Goal: Transaction & Acquisition: Book appointment/travel/reservation

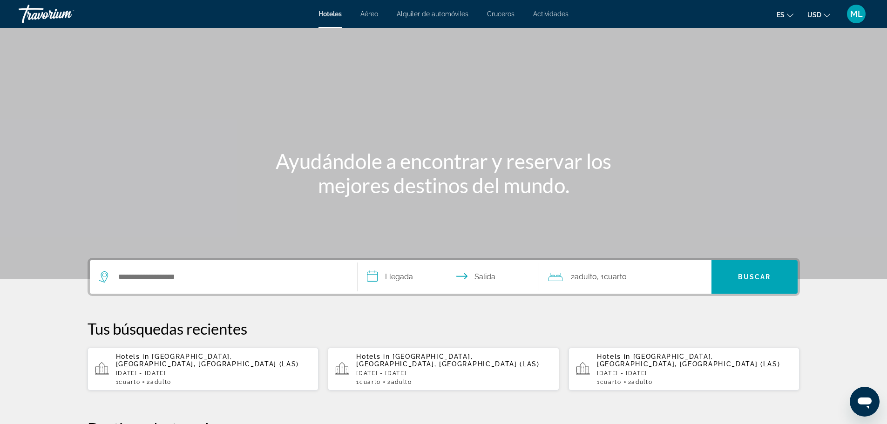
click at [405, 379] on span "Adulto" at bounding box center [401, 382] width 21 height 7
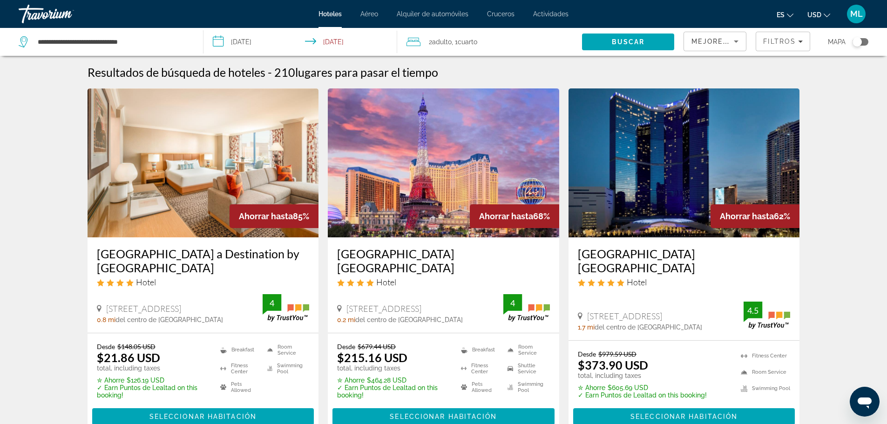
click at [223, 41] on input "**********" at bounding box center [302, 43] width 198 height 31
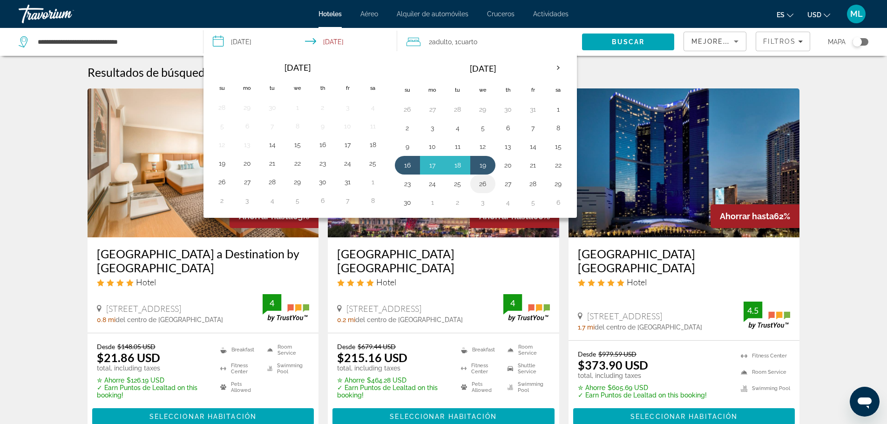
click at [482, 182] on button "26" at bounding box center [482, 183] width 15 height 13
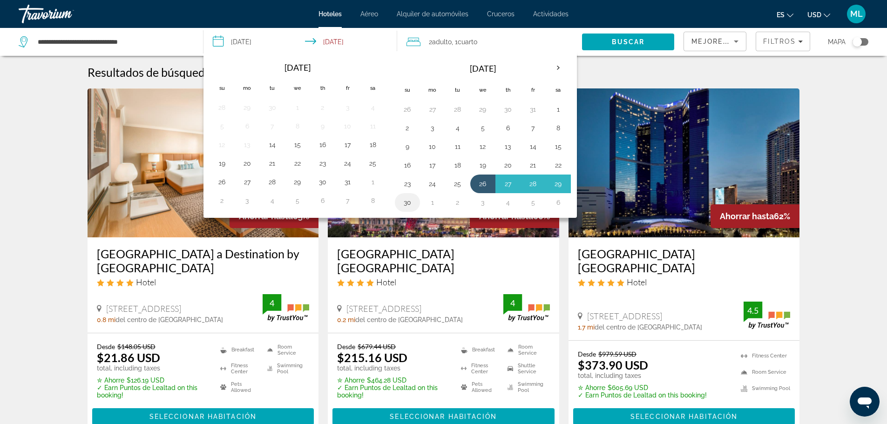
click at [410, 200] on button "30" at bounding box center [407, 202] width 15 height 13
type input "**********"
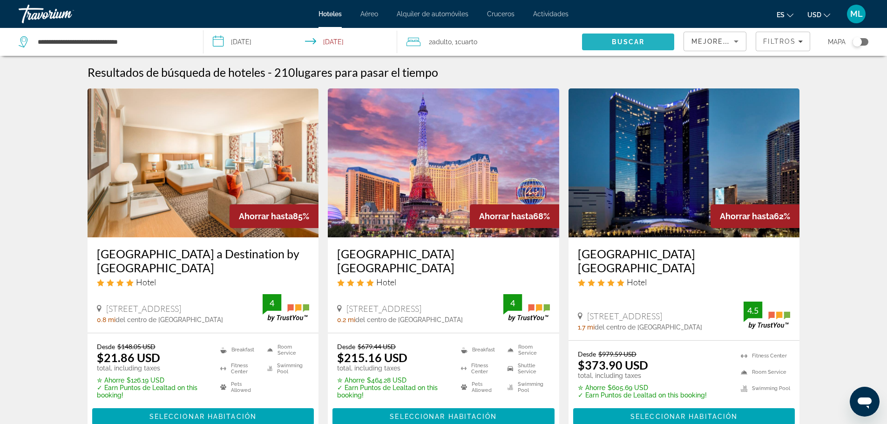
click at [636, 41] on span "Buscar" at bounding box center [628, 41] width 33 height 7
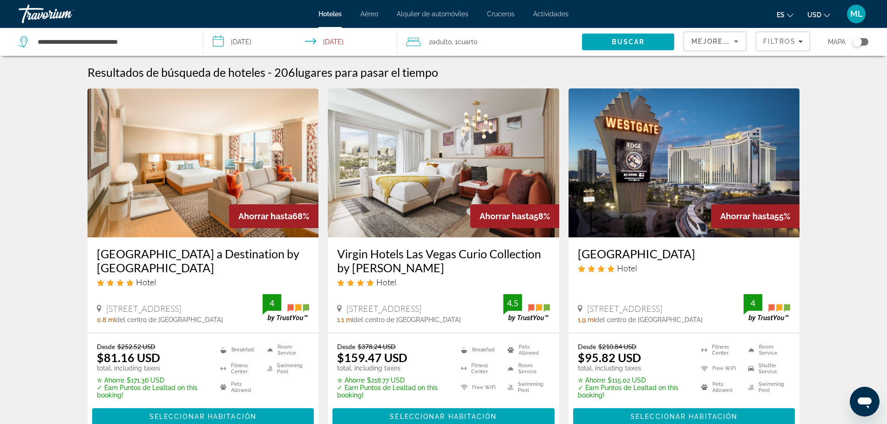
click at [220, 42] on input "**********" at bounding box center [302, 43] width 198 height 31
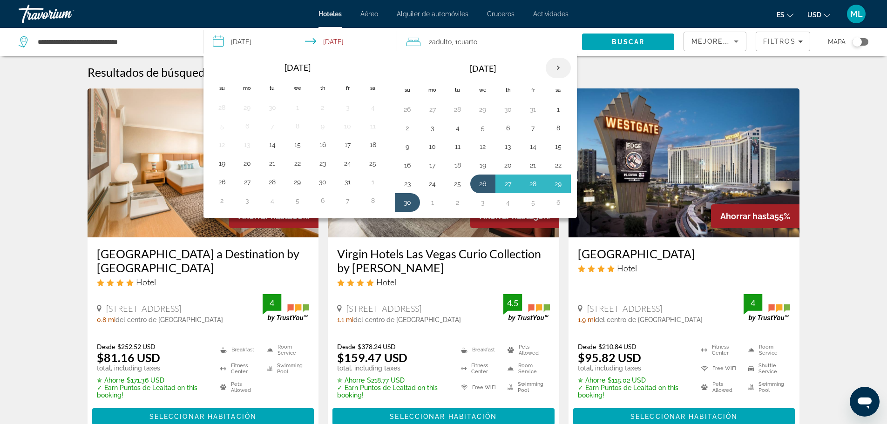
click at [557, 65] on th "Next month" at bounding box center [558, 68] width 25 height 20
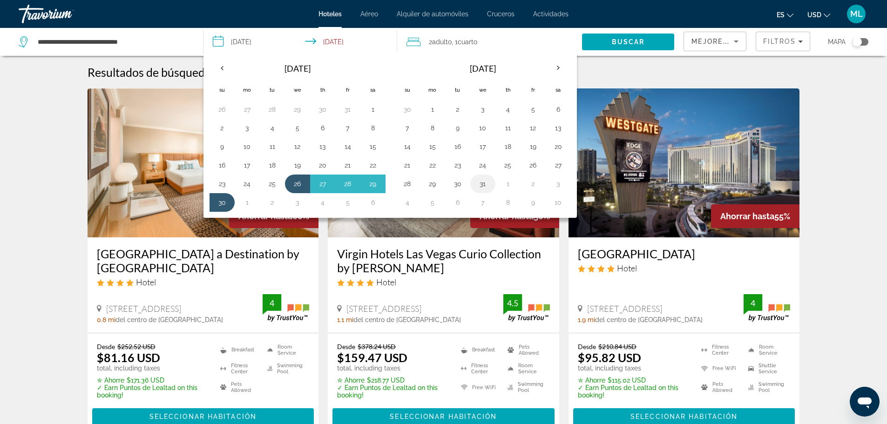
click at [482, 186] on button "31" at bounding box center [482, 183] width 15 height 13
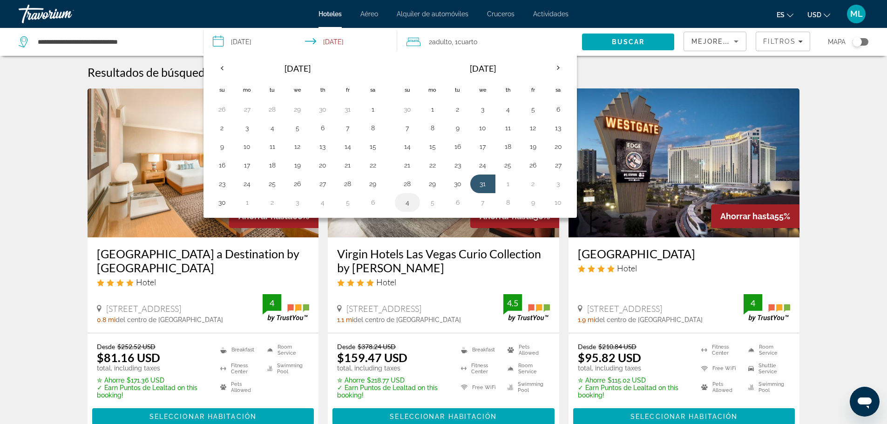
click at [405, 203] on button "4" at bounding box center [407, 202] width 15 height 13
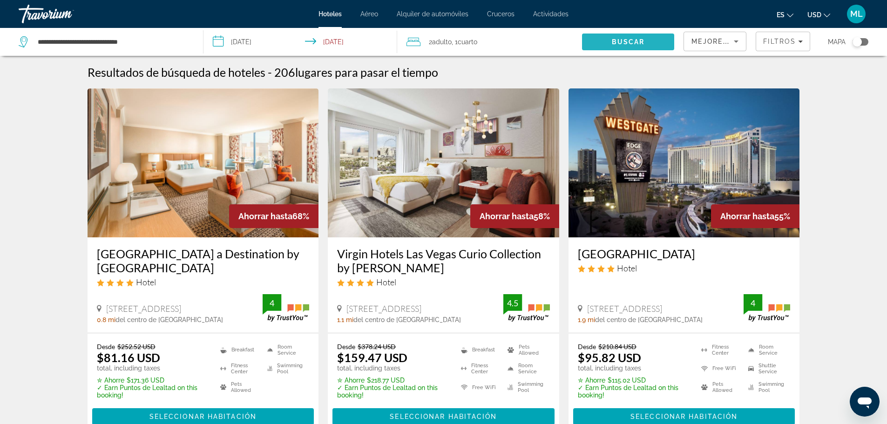
click at [625, 39] on span "Buscar" at bounding box center [628, 41] width 33 height 7
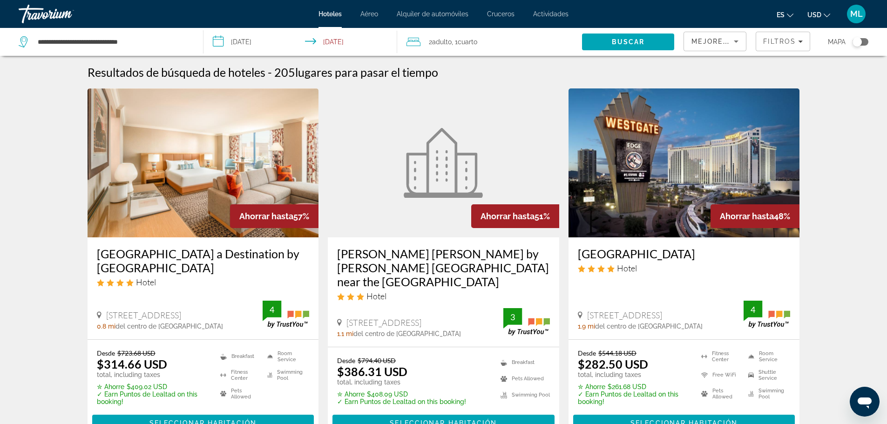
click at [222, 38] on input "**********" at bounding box center [302, 43] width 198 height 31
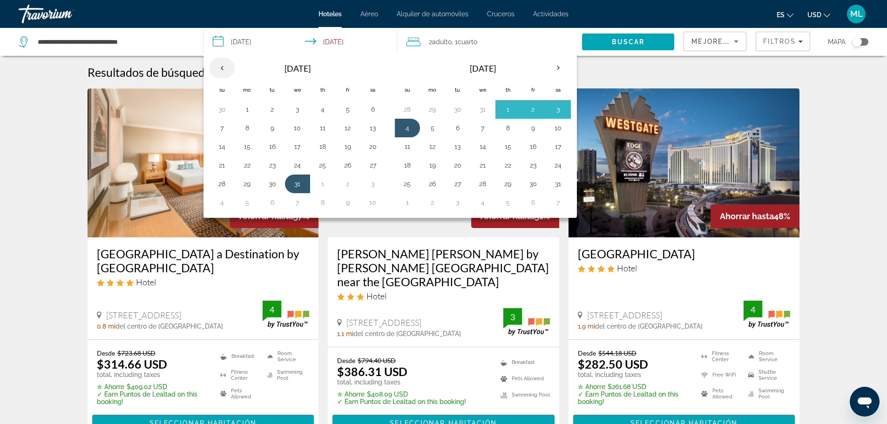
click at [221, 71] on th "Previous month" at bounding box center [221, 68] width 25 height 20
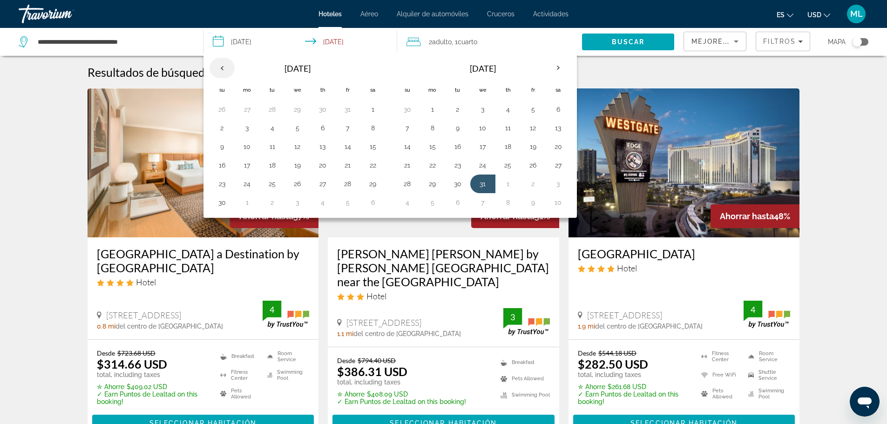
click at [221, 71] on th "Previous month" at bounding box center [221, 68] width 25 height 20
click at [320, 144] on button "16" at bounding box center [322, 144] width 15 height 13
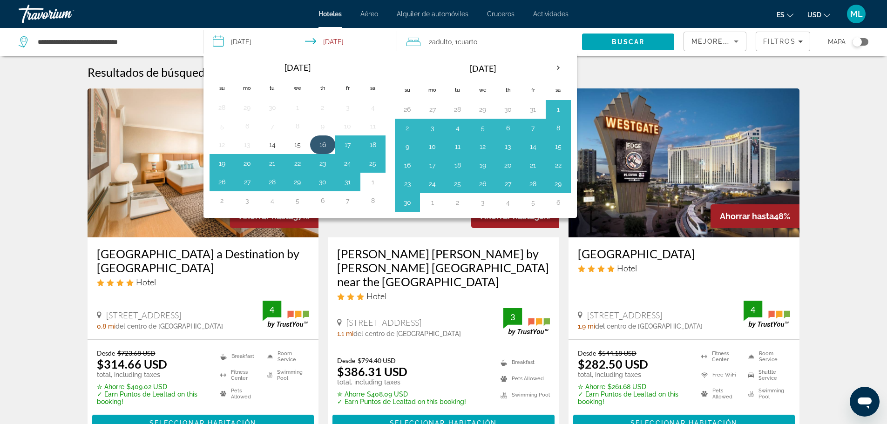
click at [323, 142] on button "16" at bounding box center [322, 144] width 15 height 13
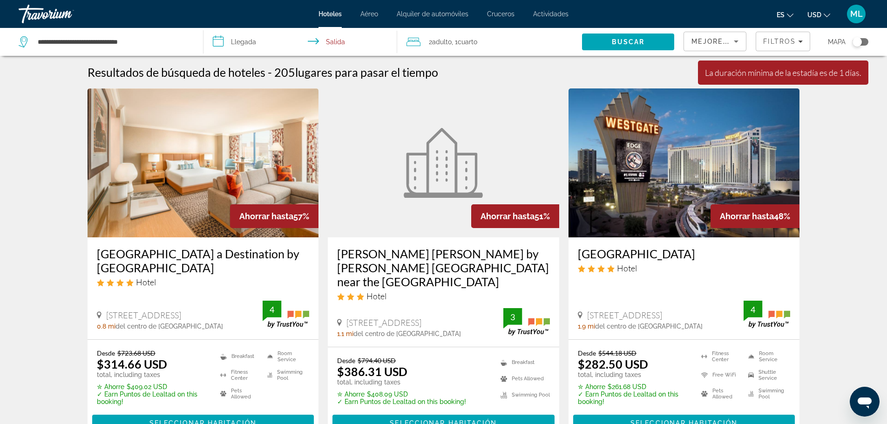
click at [219, 40] on input "**********" at bounding box center [302, 43] width 198 height 31
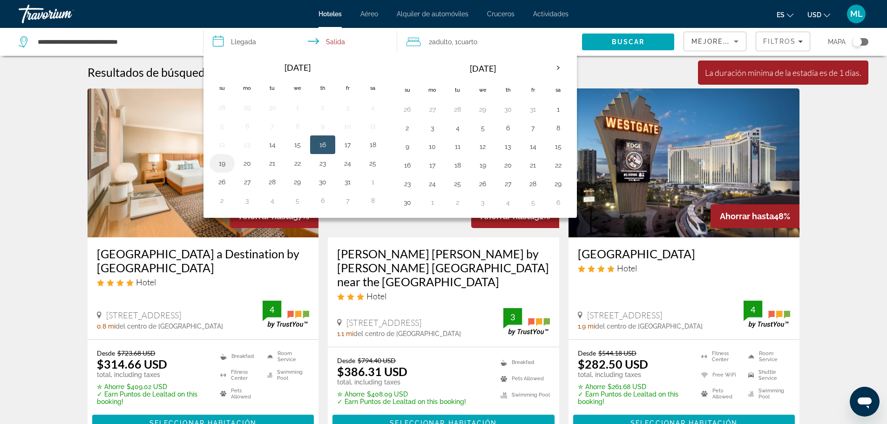
click at [223, 166] on button "19" at bounding box center [222, 163] width 15 height 13
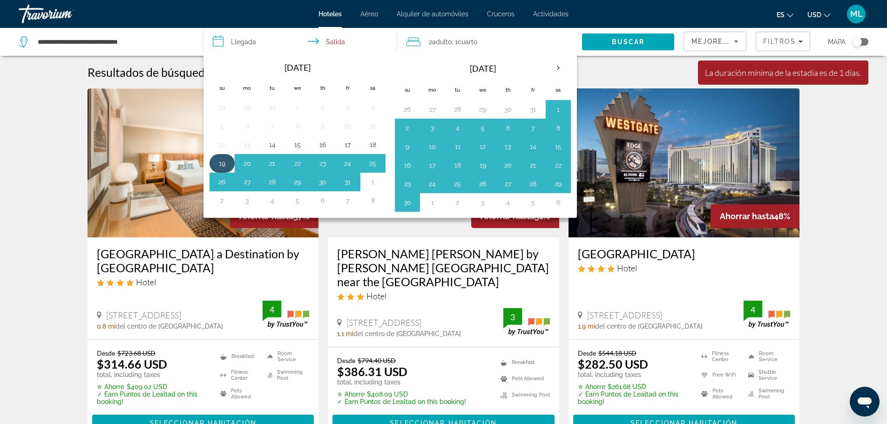
click at [223, 166] on button "19" at bounding box center [222, 163] width 15 height 13
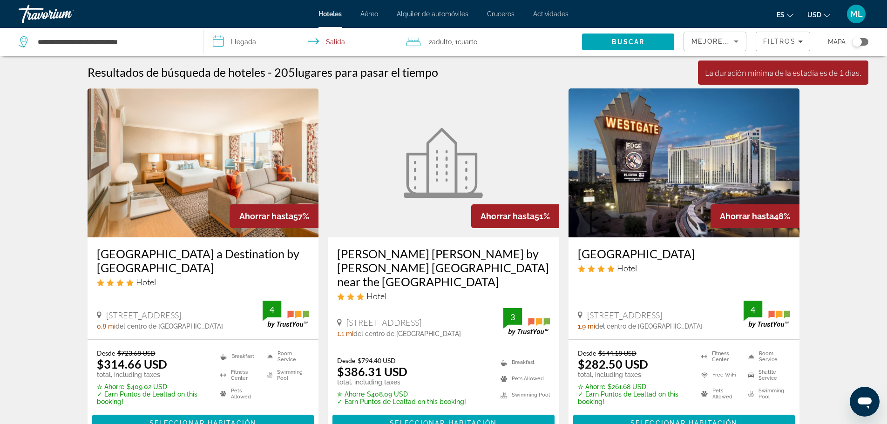
click at [224, 45] on input "**********" at bounding box center [302, 43] width 198 height 31
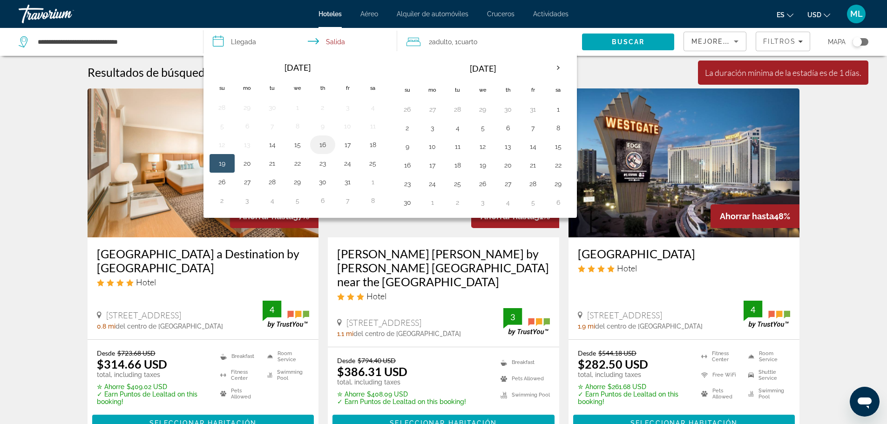
click at [324, 147] on button "16" at bounding box center [322, 144] width 15 height 13
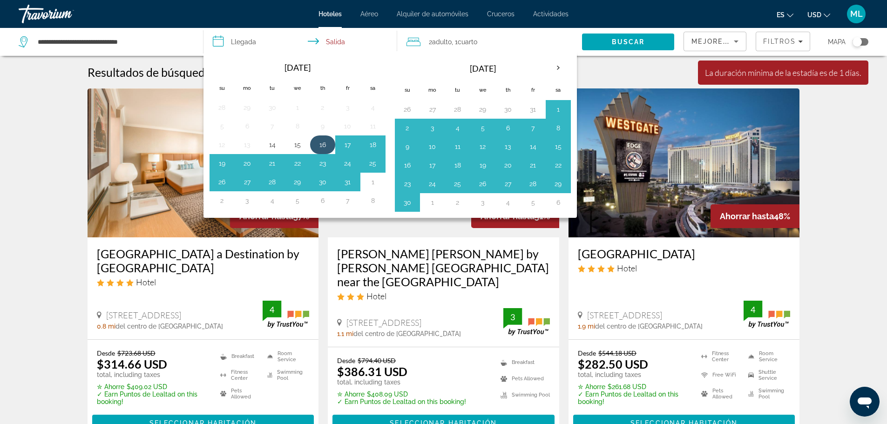
click at [324, 147] on button "16" at bounding box center [322, 144] width 15 height 13
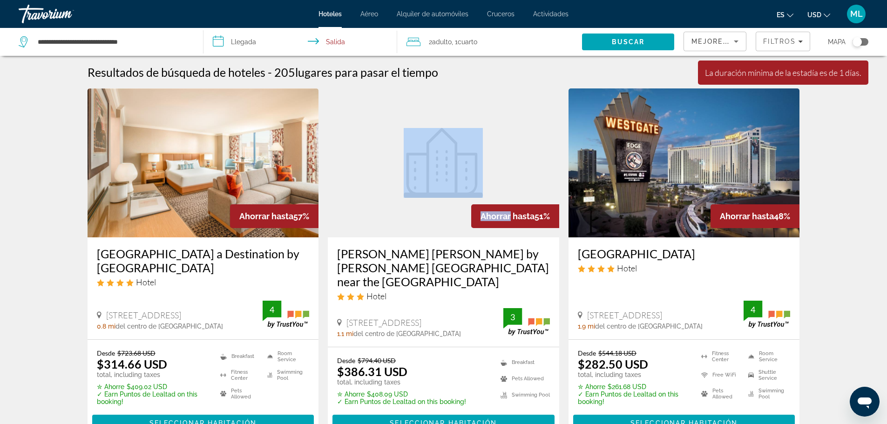
click at [324, 147] on app-hotels-search-item "Ahorrar hasta 51% Howard Johnson by Wyndham Las Vegas near the Strip Hotel 165 …" at bounding box center [443, 264] width 241 height 352
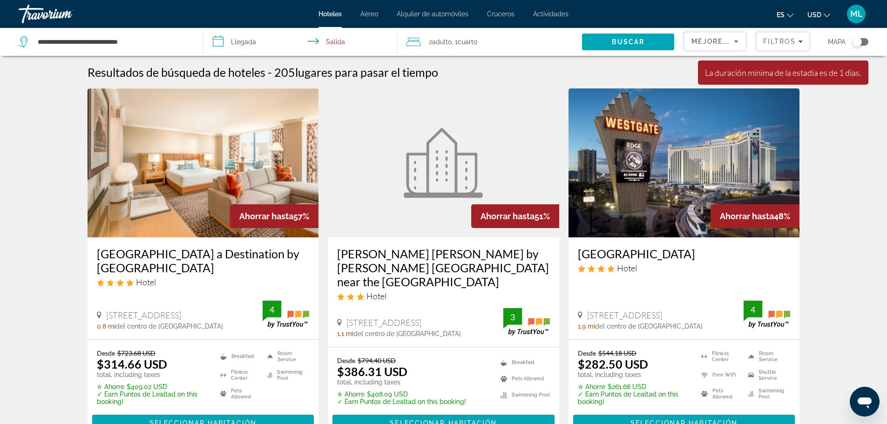
click at [219, 42] on input "**********" at bounding box center [302, 43] width 198 height 31
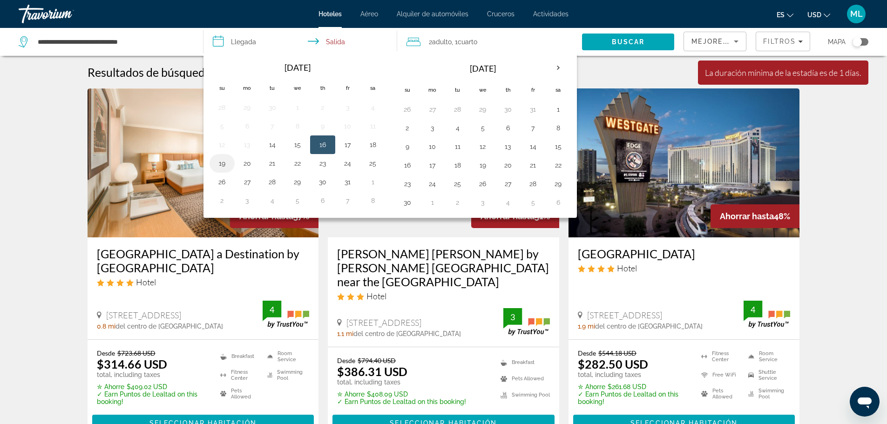
click at [219, 163] on button "19" at bounding box center [222, 163] width 15 height 13
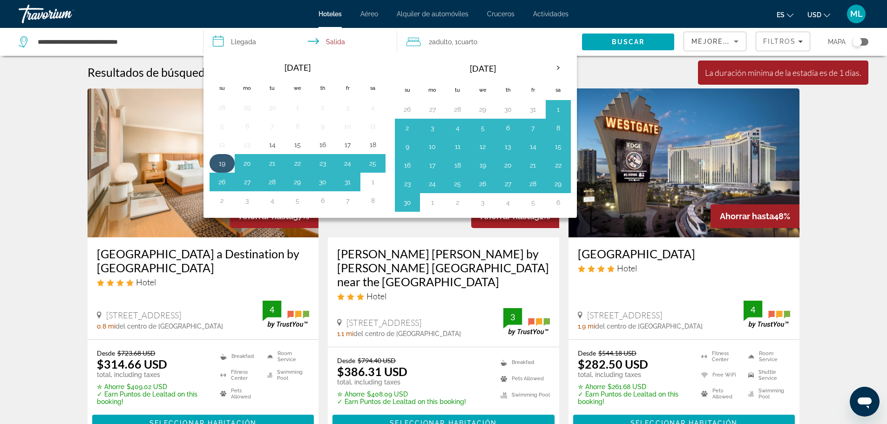
click at [219, 163] on button "19" at bounding box center [222, 163] width 15 height 13
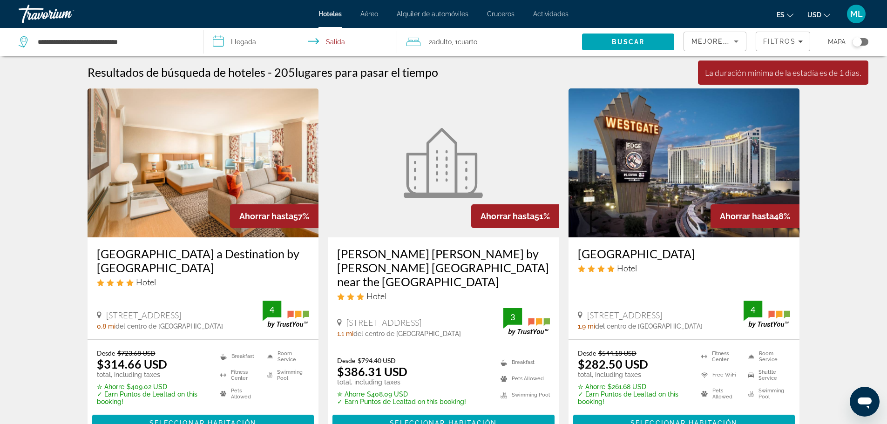
click at [222, 40] on input "**********" at bounding box center [302, 43] width 198 height 31
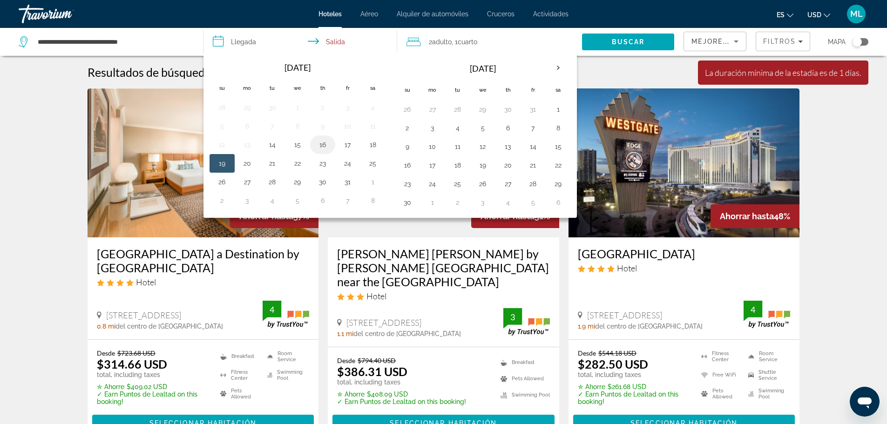
click at [321, 145] on button "16" at bounding box center [322, 144] width 15 height 13
click at [224, 159] on button "19" at bounding box center [222, 163] width 15 height 13
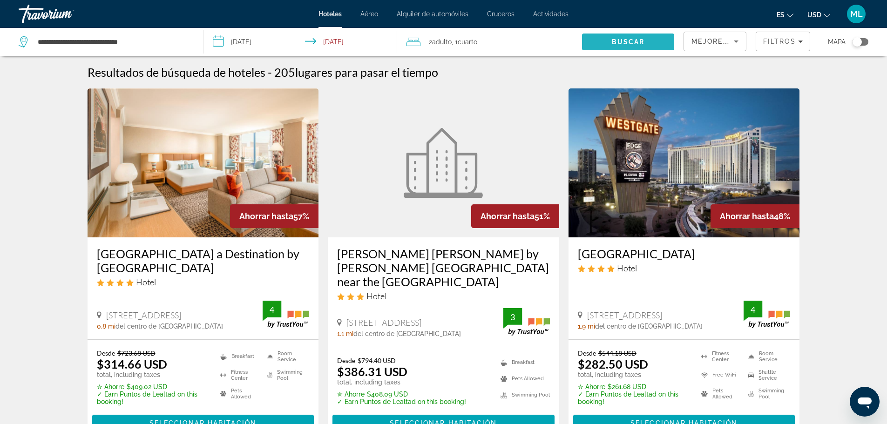
click at [629, 39] on span "Buscar" at bounding box center [628, 41] width 33 height 7
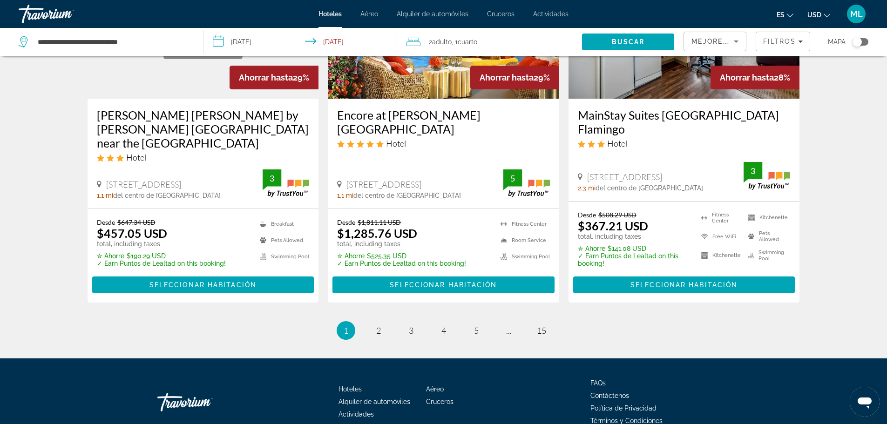
scroll to position [1232, 0]
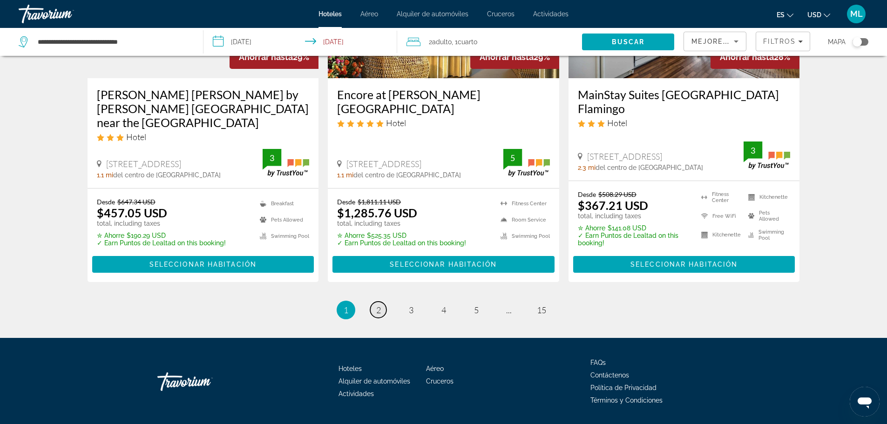
click at [382, 302] on link "page 2" at bounding box center [378, 310] width 16 height 16
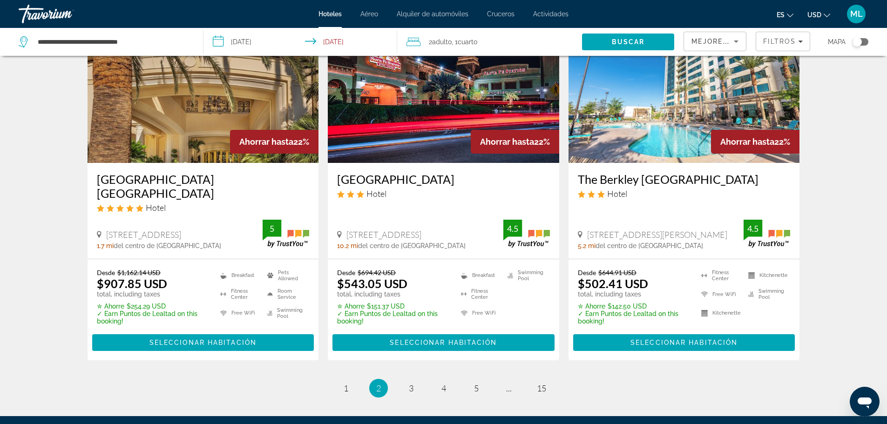
scroll to position [1192, 0]
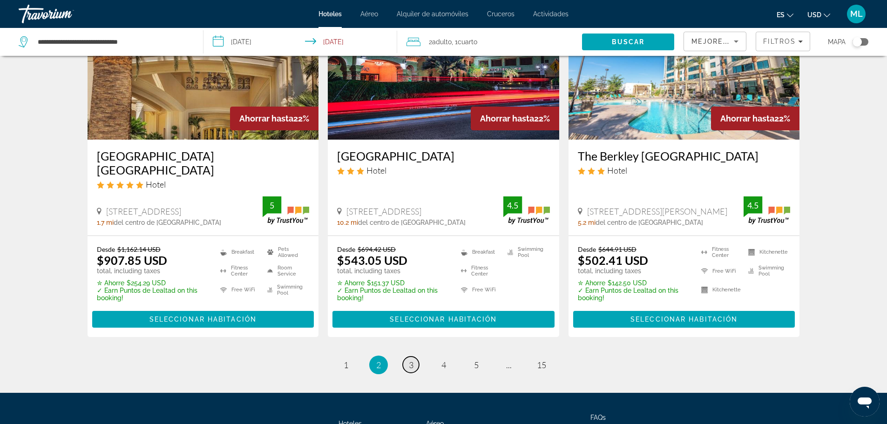
click at [411, 360] on span "3" at bounding box center [411, 365] width 5 height 10
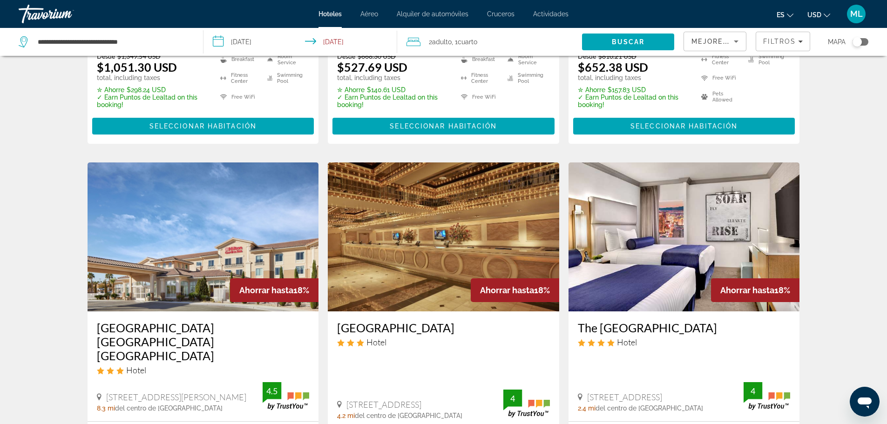
scroll to position [279, 0]
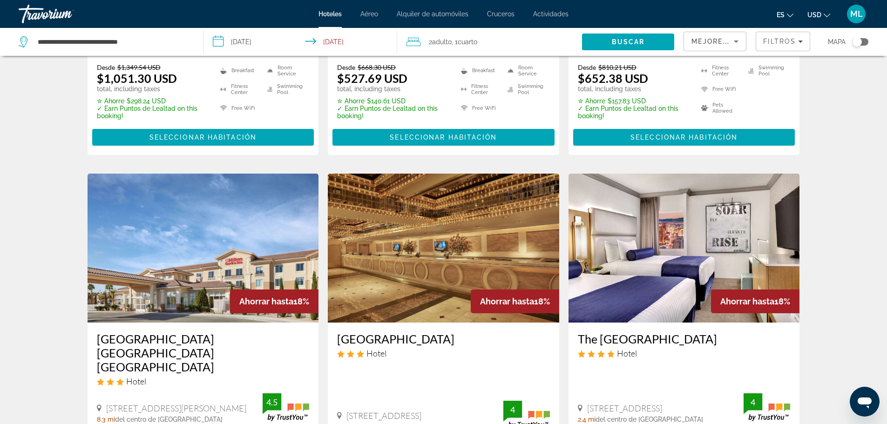
click at [222, 41] on input "**********" at bounding box center [302, 43] width 198 height 31
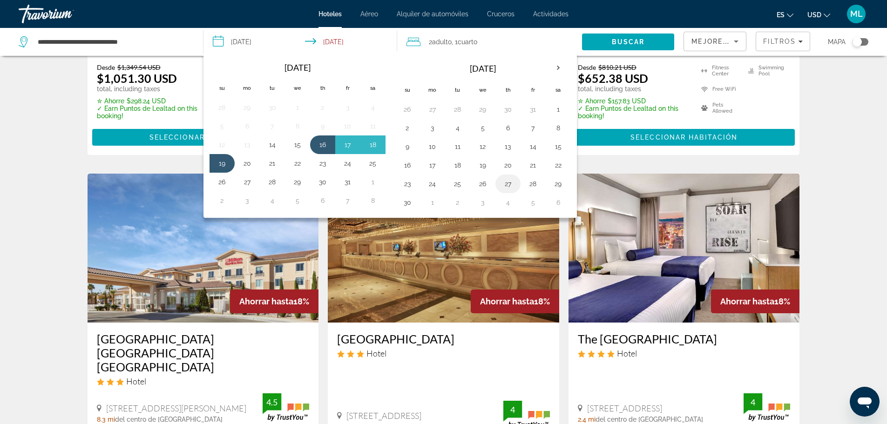
click at [508, 182] on button "27" at bounding box center [507, 183] width 15 height 13
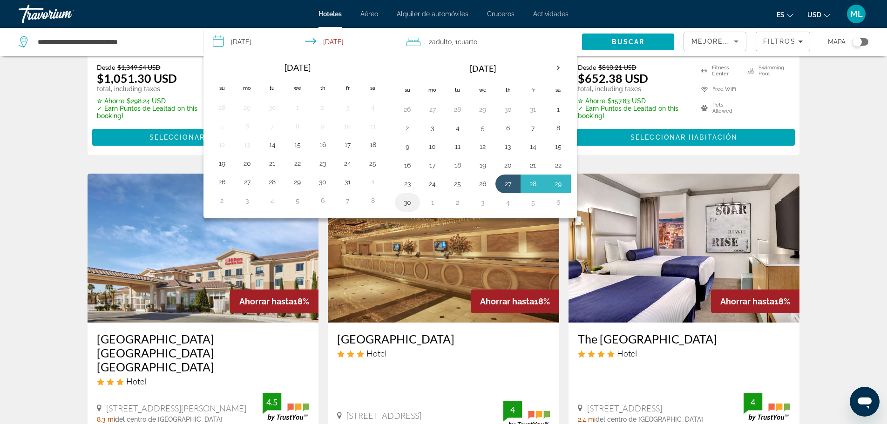
click at [413, 201] on button "30" at bounding box center [407, 202] width 15 height 13
type input "**********"
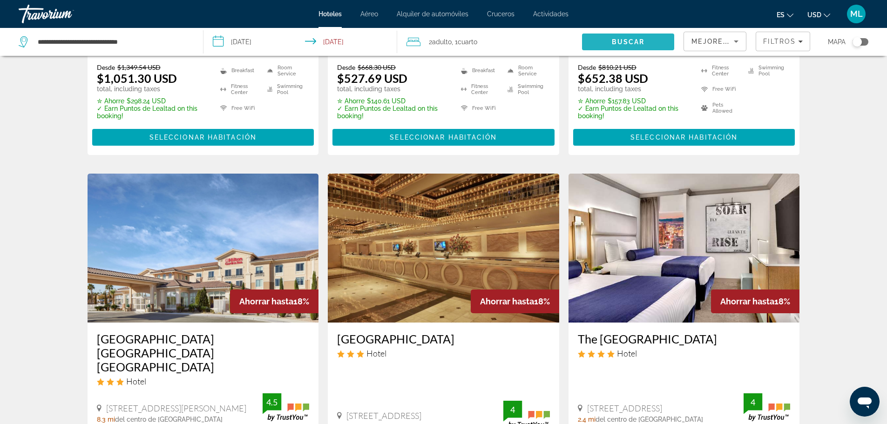
click at [643, 37] on span "Search" at bounding box center [628, 42] width 92 height 22
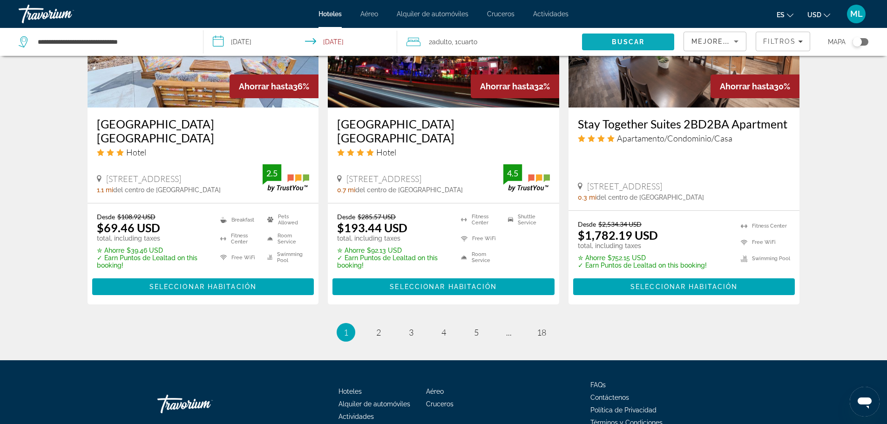
scroll to position [1260, 0]
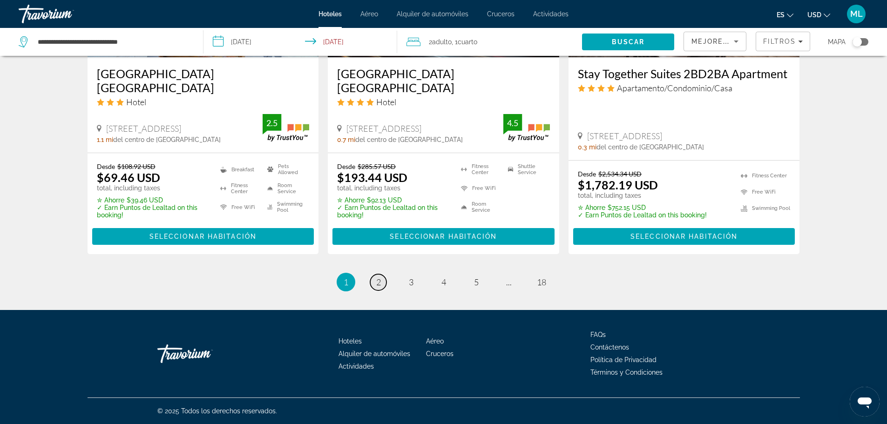
click at [376, 277] on span "2" at bounding box center [378, 282] width 5 height 10
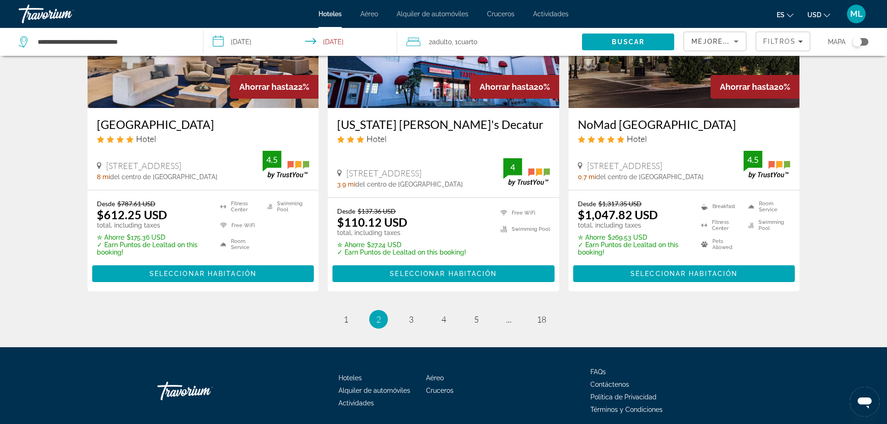
scroll to position [1225, 0]
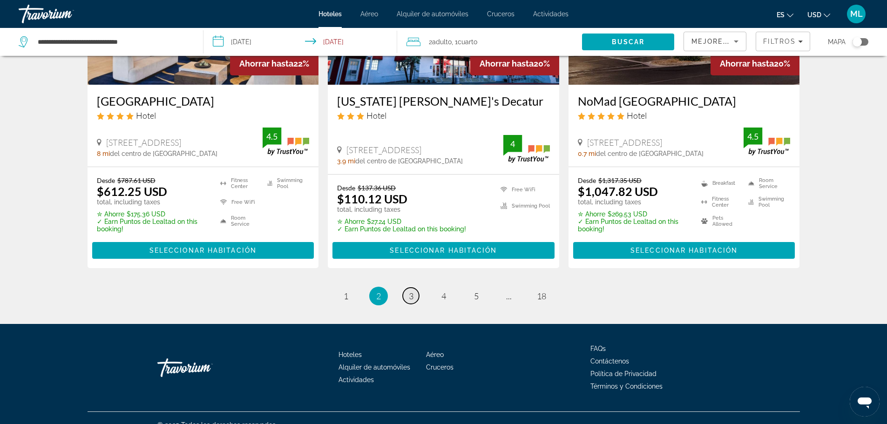
click at [411, 291] on span "3" at bounding box center [411, 296] width 5 height 10
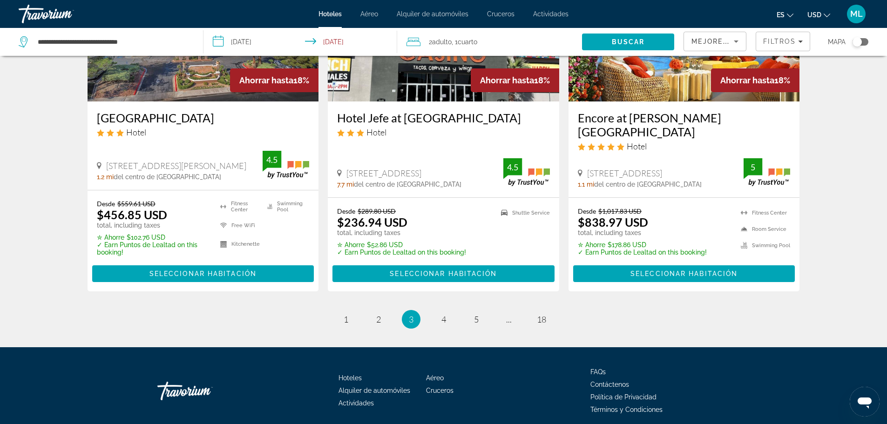
scroll to position [1247, 0]
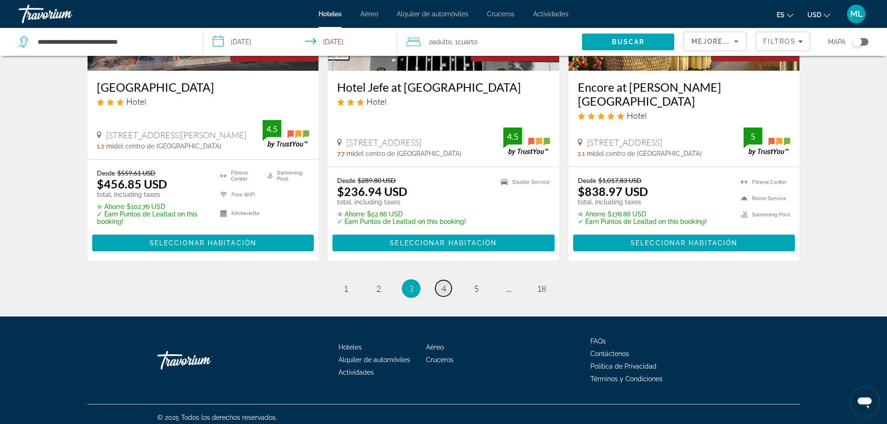
click at [445, 285] on span "4" at bounding box center [443, 288] width 5 height 10
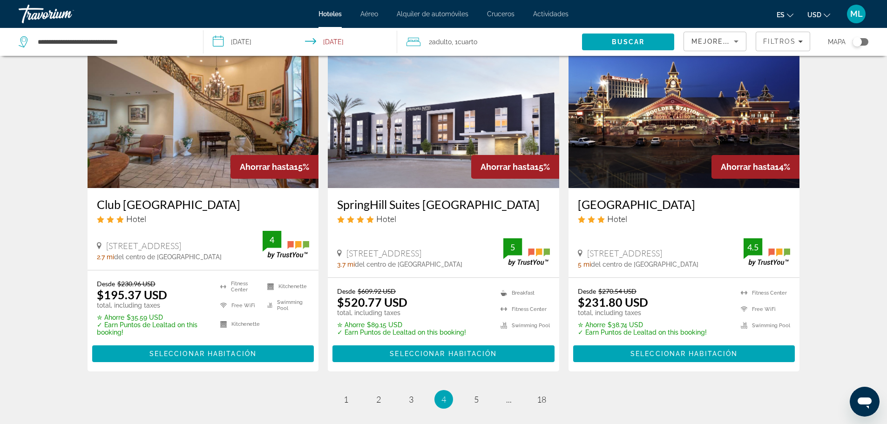
scroll to position [1173, 0]
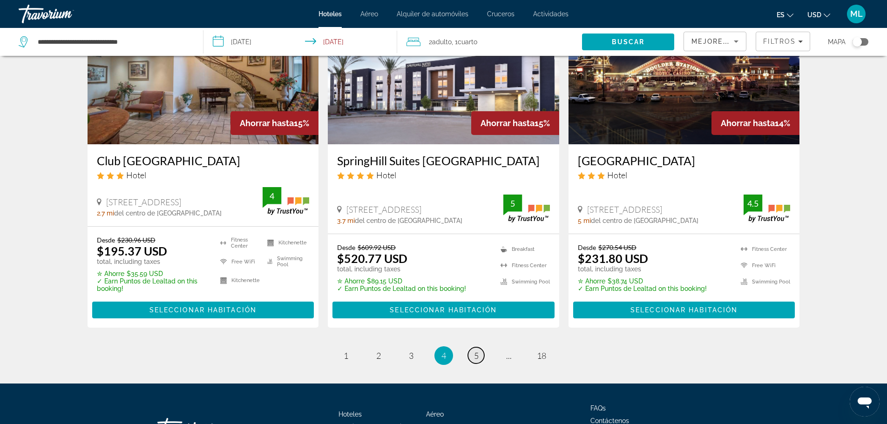
click at [477, 350] on span "5" at bounding box center [476, 355] width 5 height 10
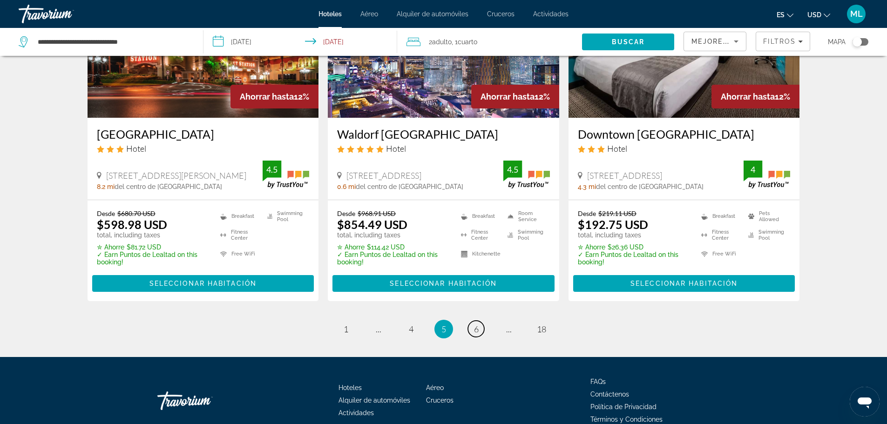
scroll to position [1239, 0]
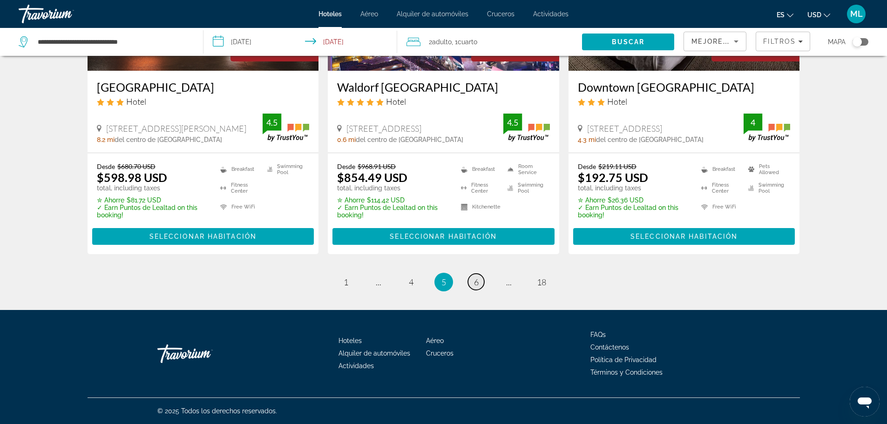
click at [474, 286] on span "6" at bounding box center [476, 282] width 5 height 10
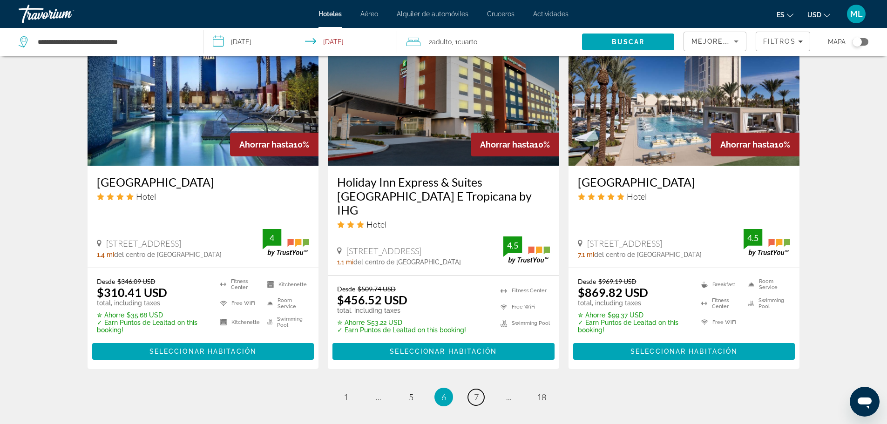
scroll to position [1154, 0]
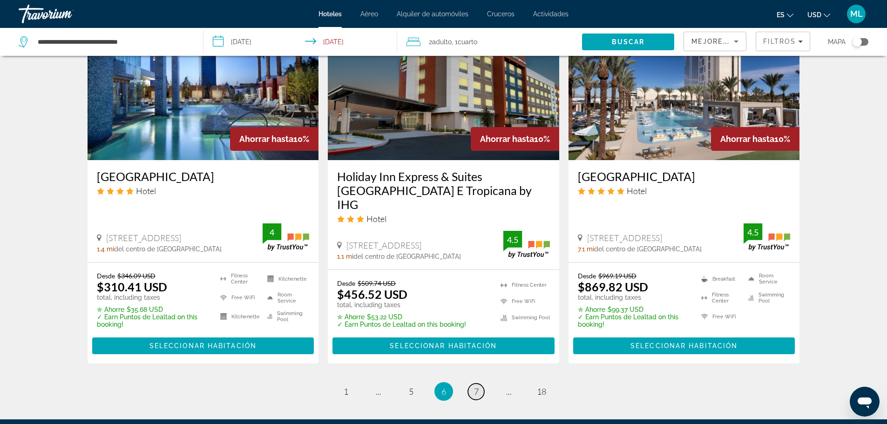
click at [476, 386] on span "7" at bounding box center [476, 391] width 5 height 10
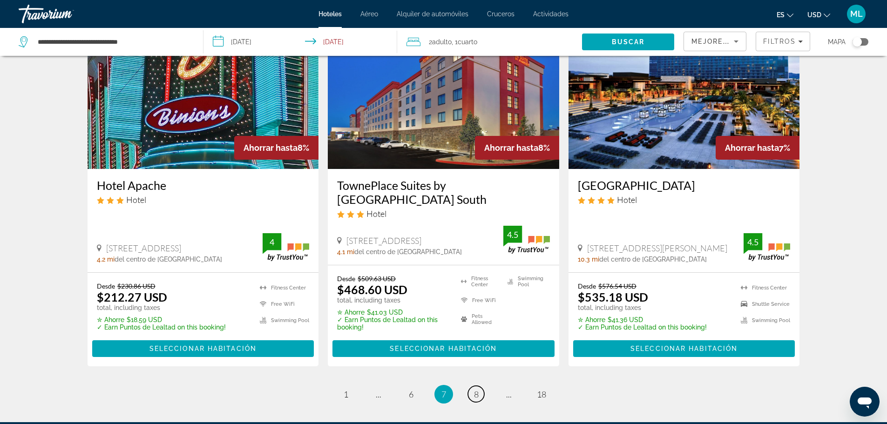
scroll to position [1192, 0]
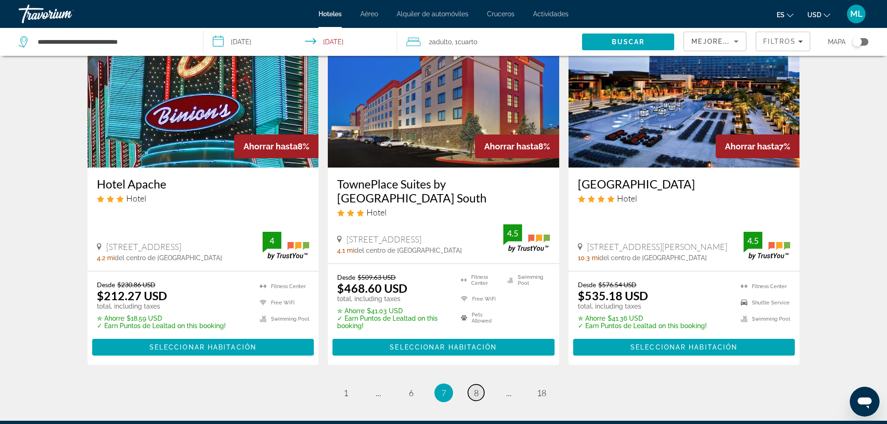
click at [475, 388] on span "8" at bounding box center [476, 393] width 5 height 10
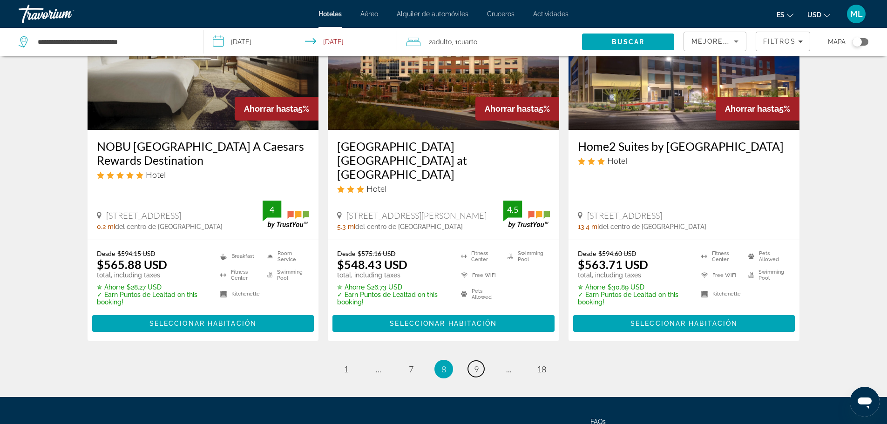
scroll to position [1260, 0]
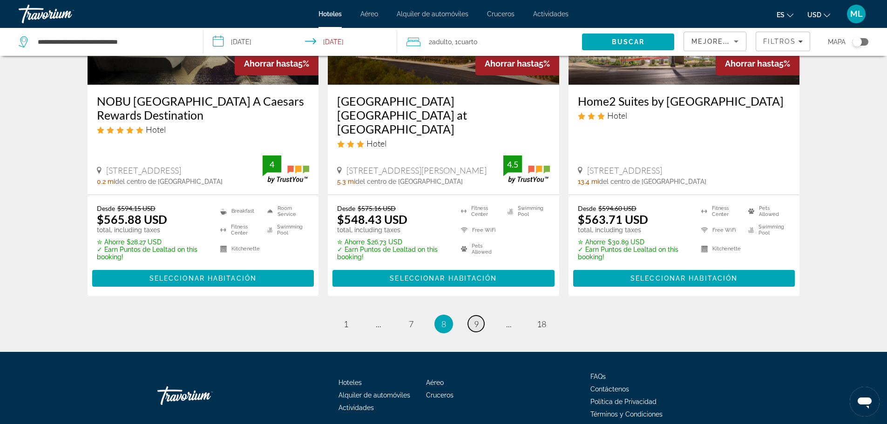
click at [474, 319] on span "9" at bounding box center [476, 324] width 5 height 10
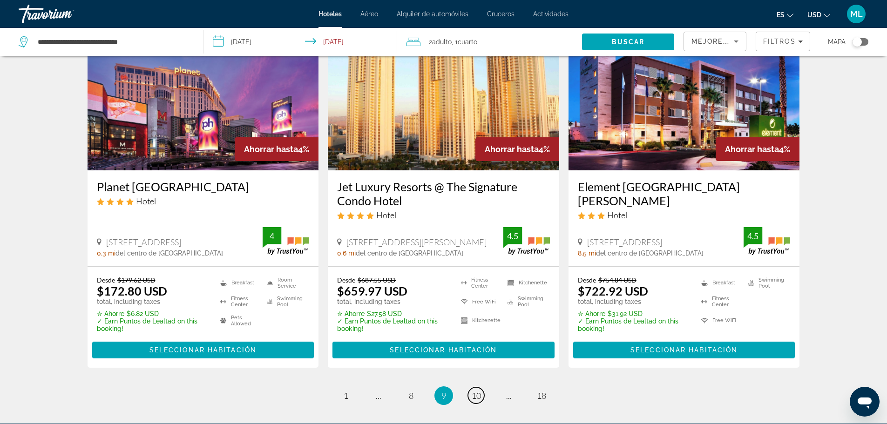
scroll to position [1229, 0]
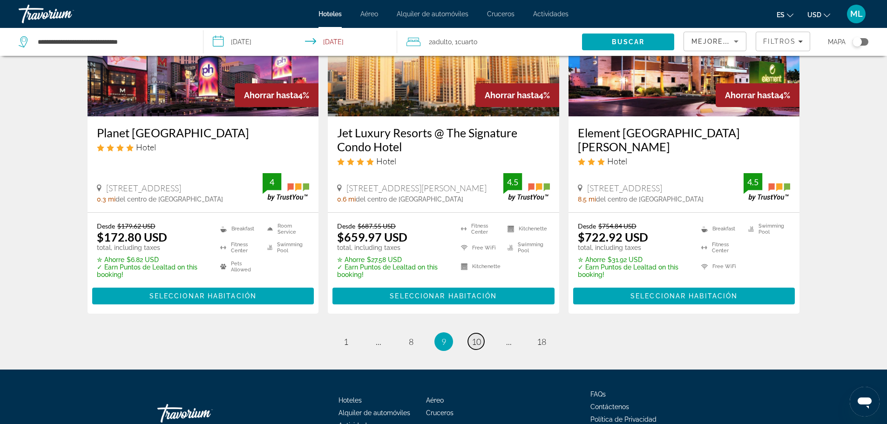
click at [474, 337] on span "10" at bounding box center [476, 342] width 9 height 10
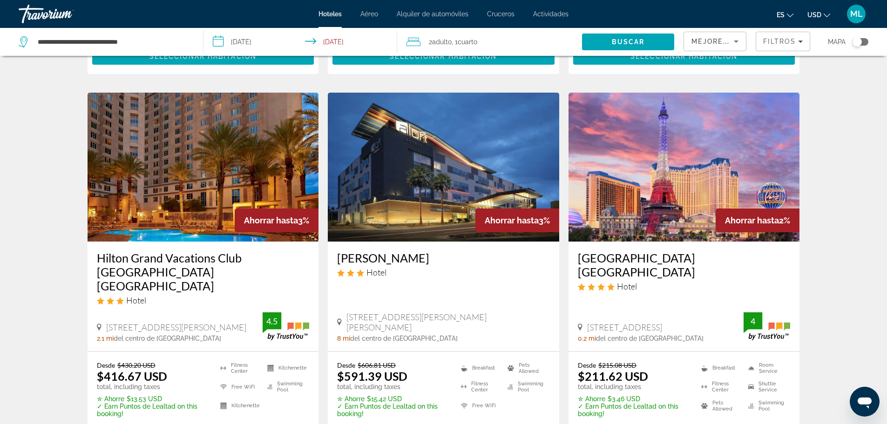
scroll to position [1080, 0]
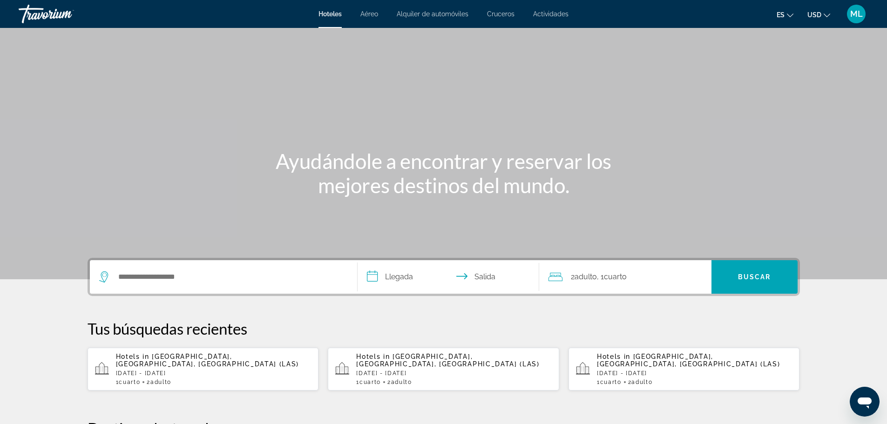
click at [211, 284] on div "Search widget" at bounding box center [223, 277] width 249 height 34
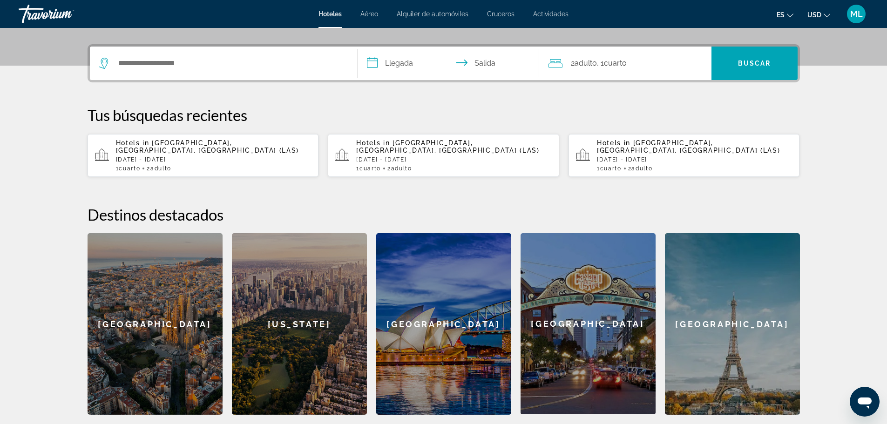
scroll to position [228, 0]
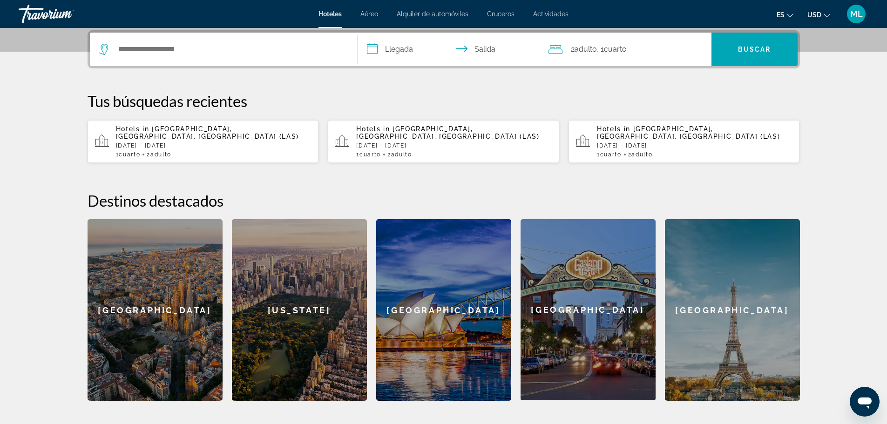
click at [235, 40] on div "Search widget" at bounding box center [223, 50] width 249 height 34
click at [225, 58] on div "Search widget" at bounding box center [223, 50] width 249 height 34
click at [173, 61] on div "Search widget" at bounding box center [223, 50] width 249 height 34
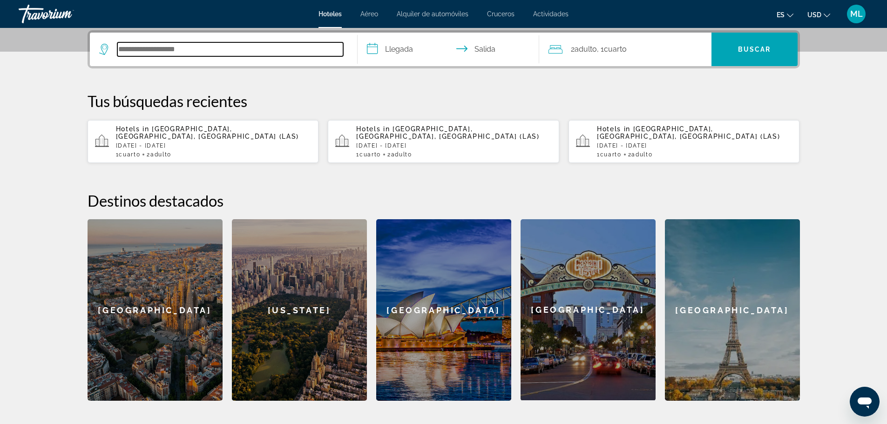
click at [170, 52] on input "Search hotel destination" at bounding box center [230, 49] width 226 height 14
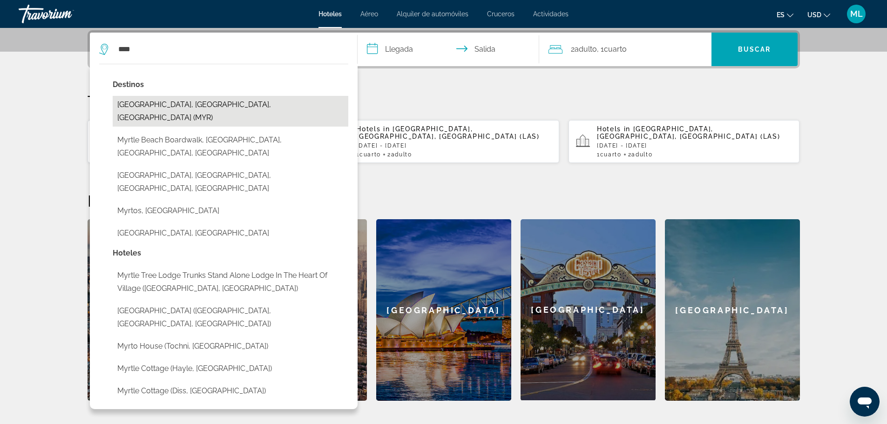
click at [167, 107] on button "[GEOGRAPHIC_DATA], [GEOGRAPHIC_DATA], [GEOGRAPHIC_DATA] (MYR)" at bounding box center [231, 111] width 236 height 31
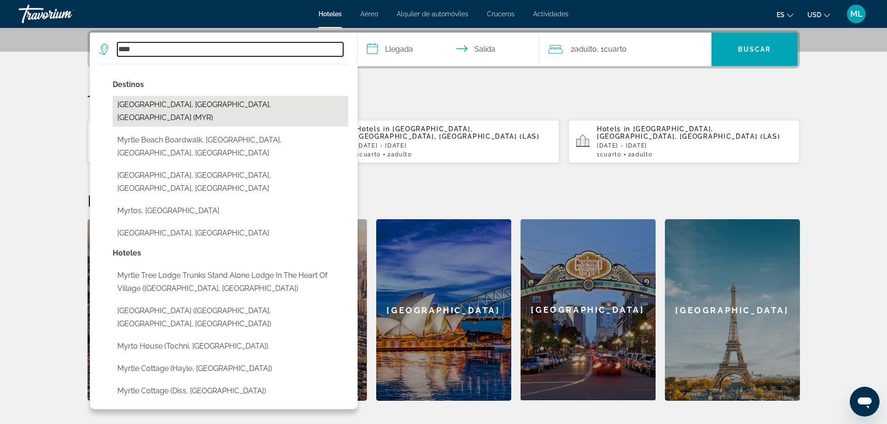
type input "**********"
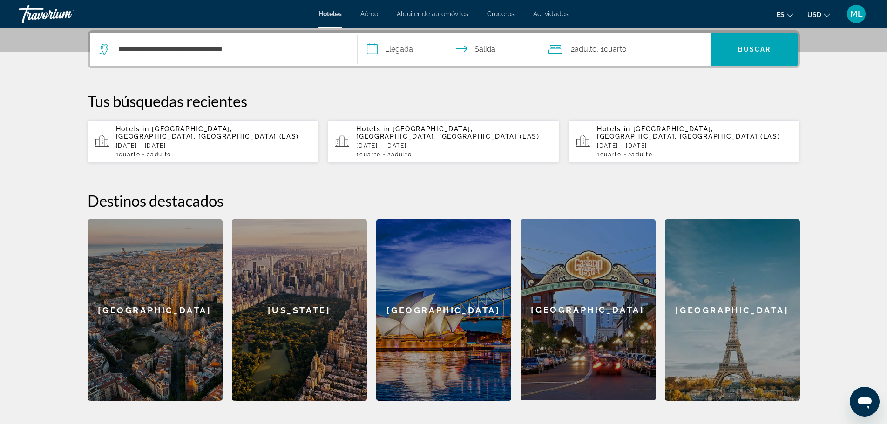
click at [373, 47] on input "**********" at bounding box center [449, 51] width 185 height 36
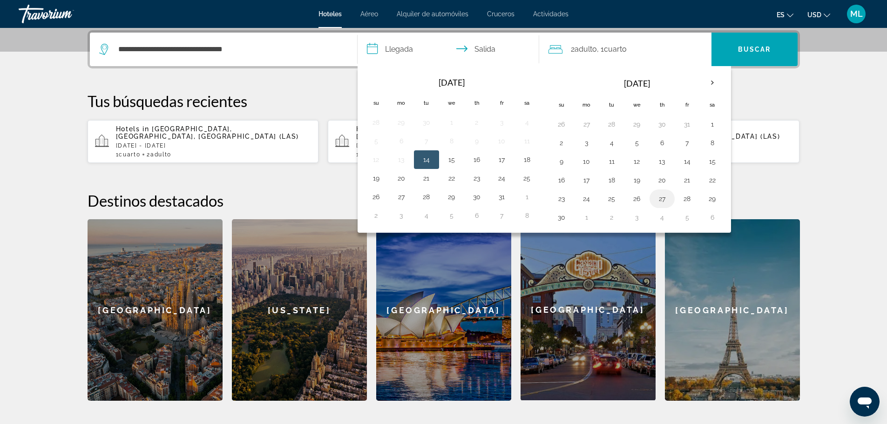
click at [661, 199] on button "27" at bounding box center [661, 198] width 15 height 13
click at [556, 220] on button "30" at bounding box center [561, 217] width 15 height 13
type input "**********"
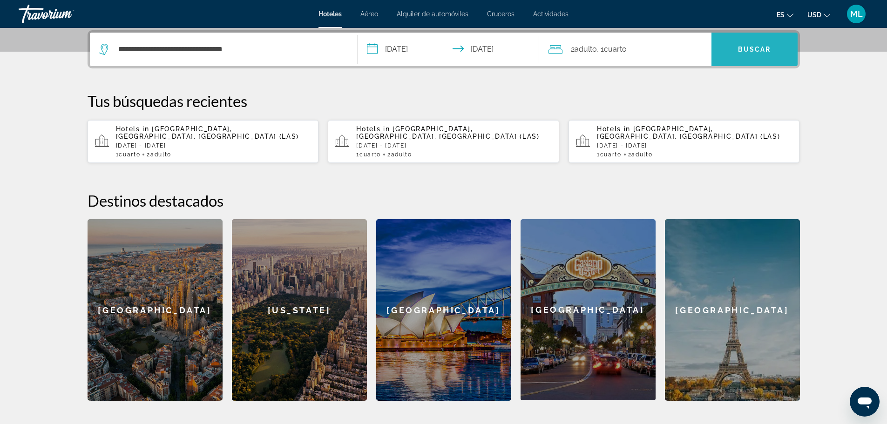
click at [751, 46] on span "Buscar" at bounding box center [754, 49] width 33 height 7
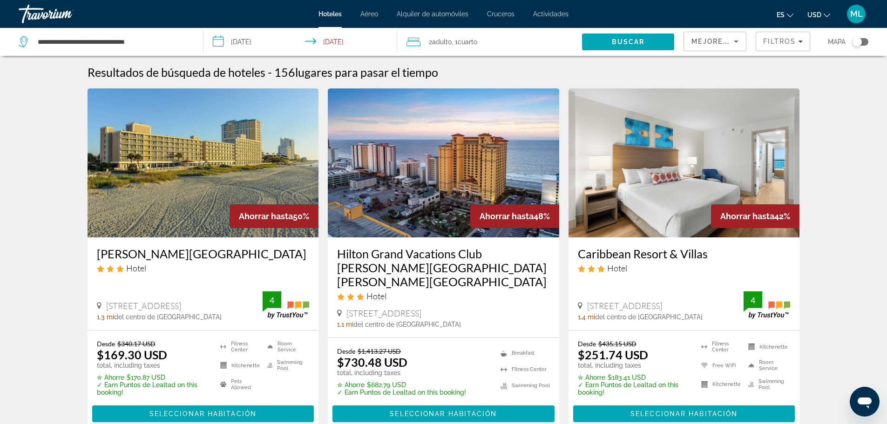
click at [136, 194] on img "Main content" at bounding box center [203, 162] width 231 height 149
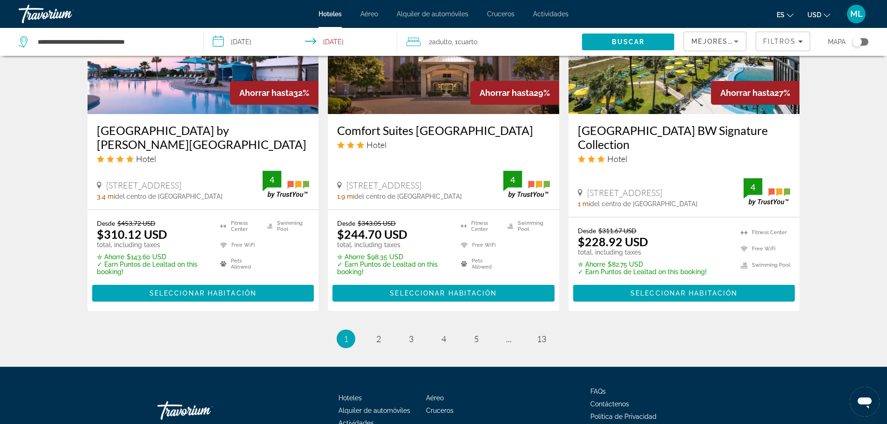
scroll to position [1260, 0]
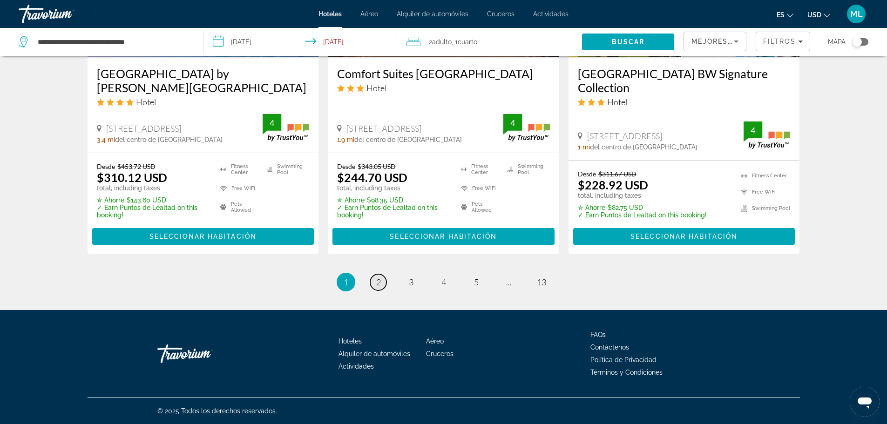
click at [371, 279] on link "page 2" at bounding box center [378, 282] width 16 height 16
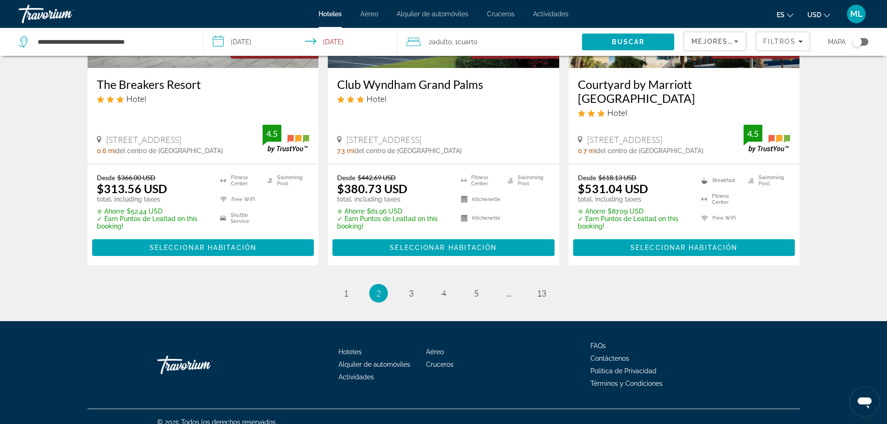
scroll to position [1248, 0]
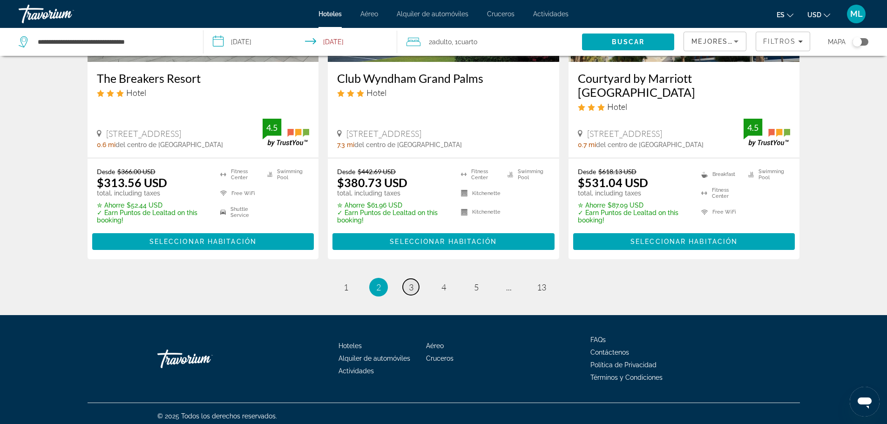
click at [407, 280] on link "page 3" at bounding box center [411, 287] width 16 height 16
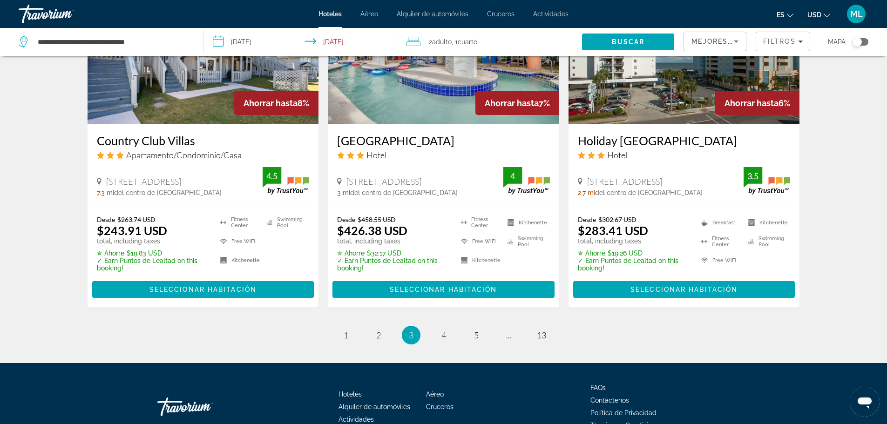
scroll to position [1251, 0]
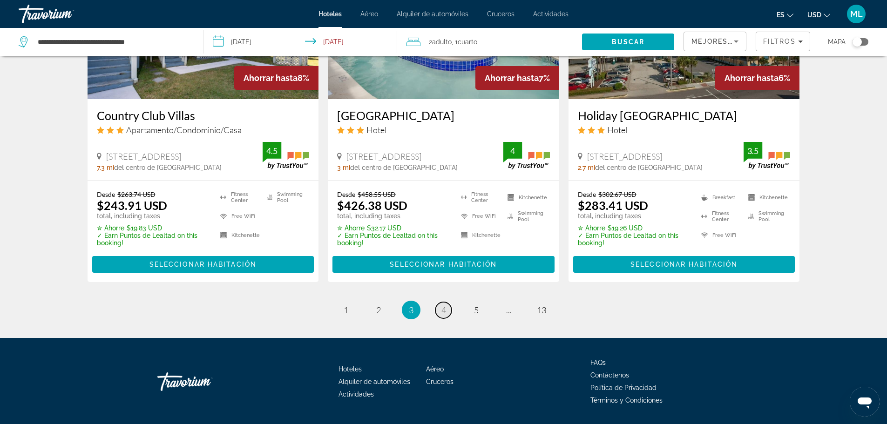
click at [447, 302] on link "page 4" at bounding box center [443, 310] width 16 height 16
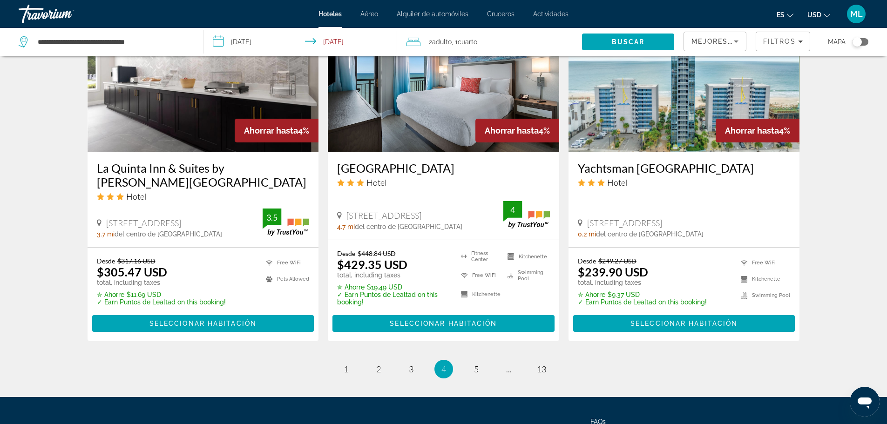
scroll to position [1192, 0]
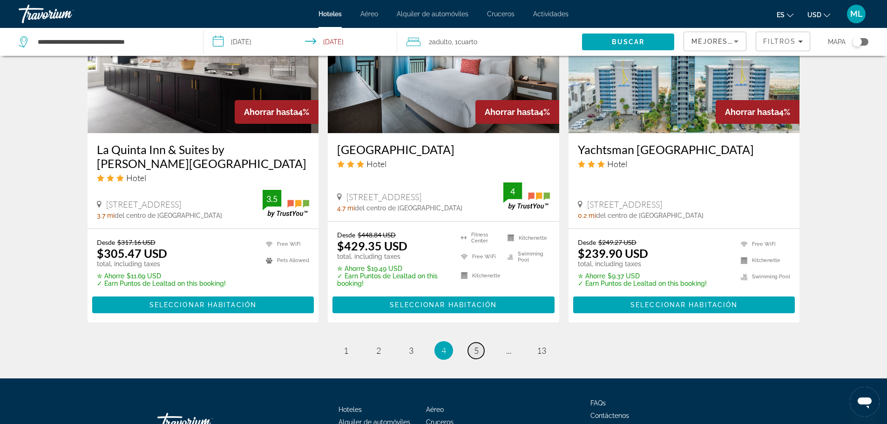
click at [481, 349] on link "page 5" at bounding box center [476, 351] width 16 height 16
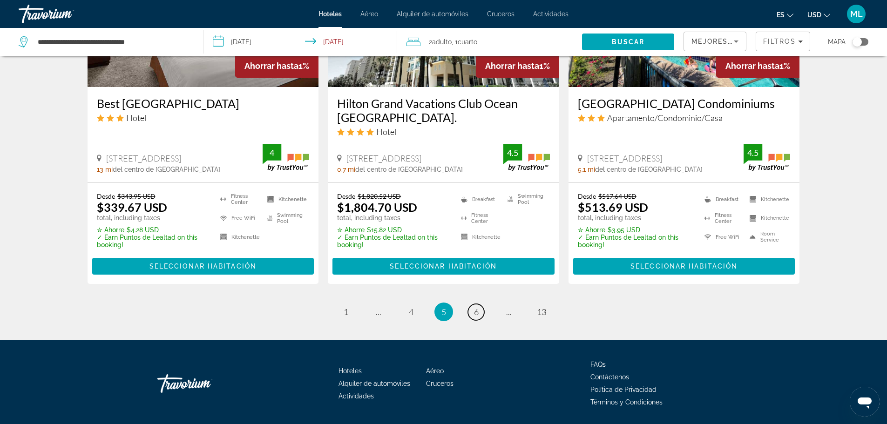
scroll to position [1210, 0]
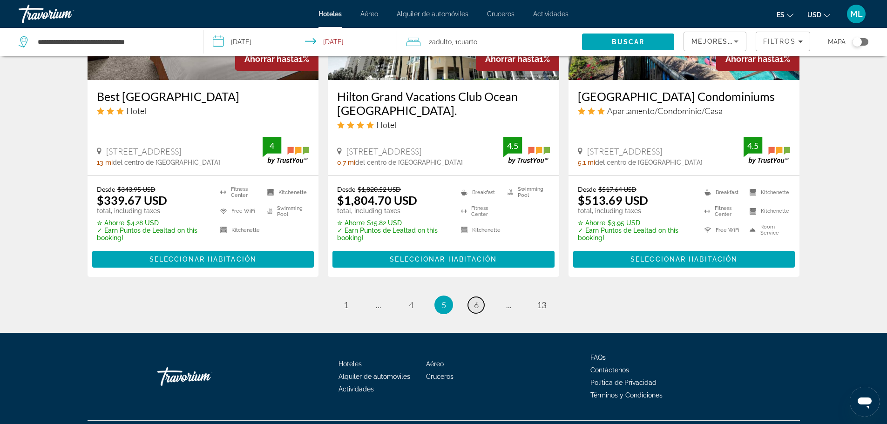
click at [472, 304] on link "page 6" at bounding box center [476, 305] width 16 height 16
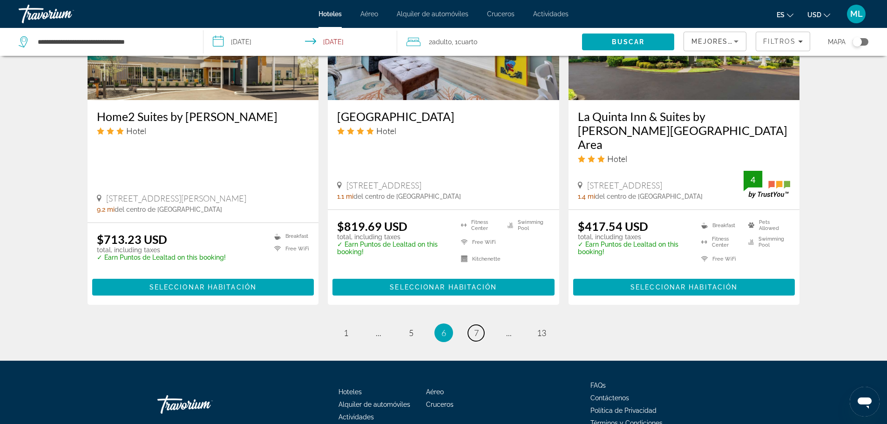
scroll to position [1262, 0]
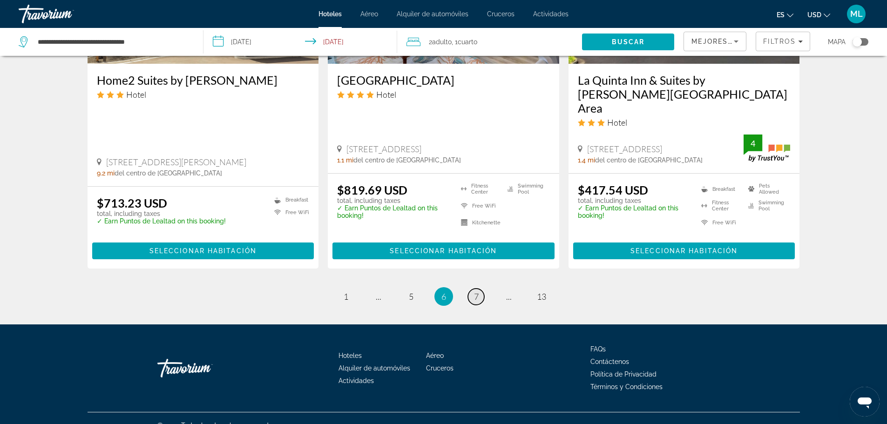
click at [476, 291] on span "7" at bounding box center [476, 296] width 5 height 10
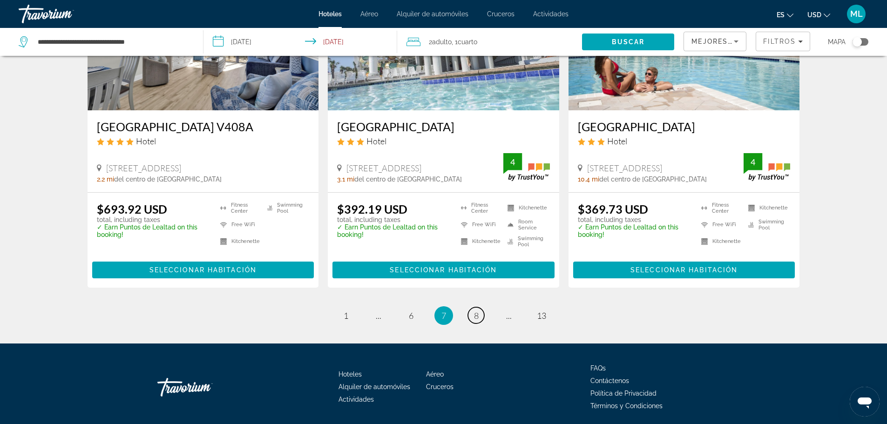
scroll to position [1189, 0]
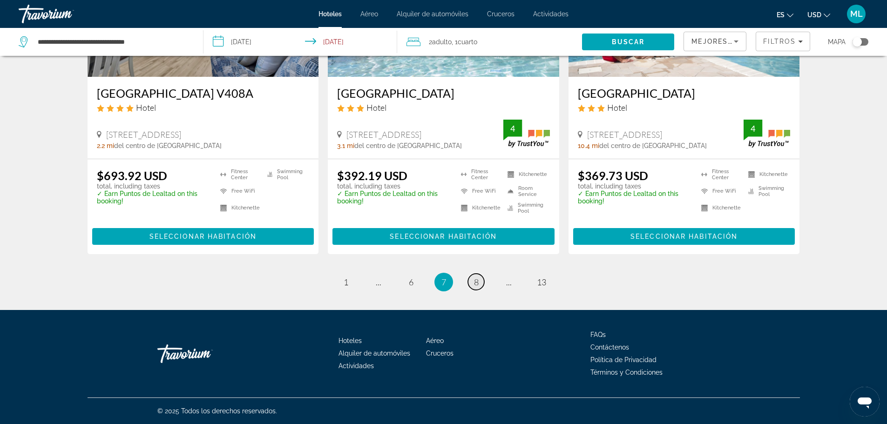
click at [481, 283] on link "page 8" at bounding box center [476, 282] width 16 height 16
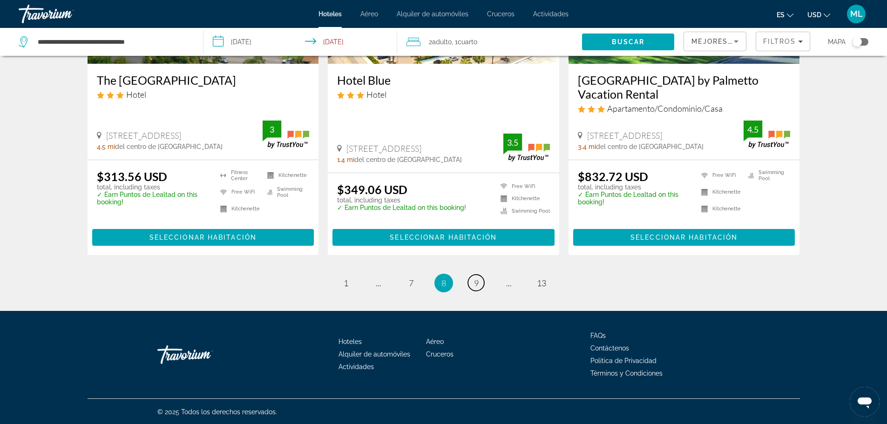
scroll to position [1222, 0]
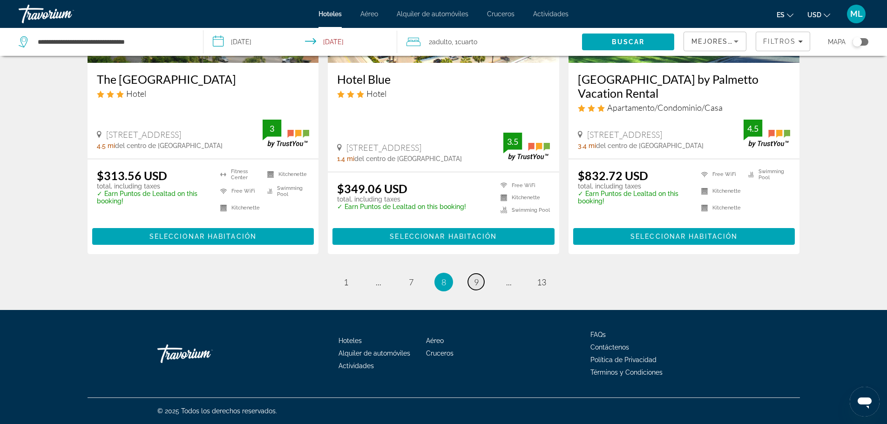
click at [478, 281] on link "page 9" at bounding box center [476, 282] width 16 height 16
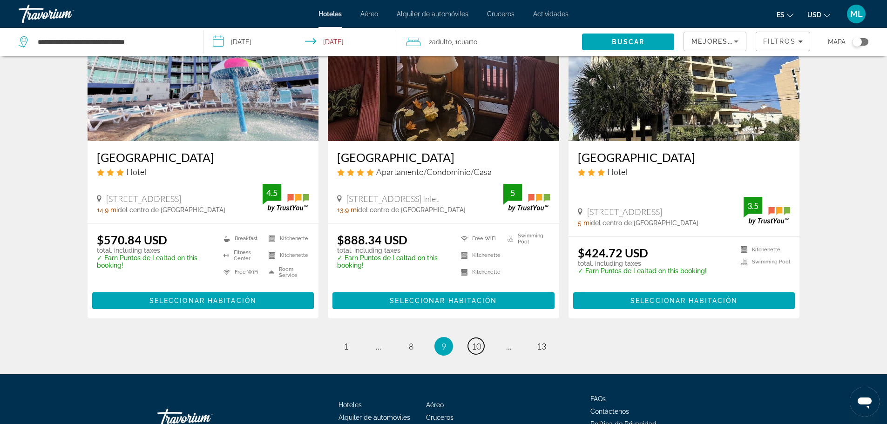
scroll to position [1173, 0]
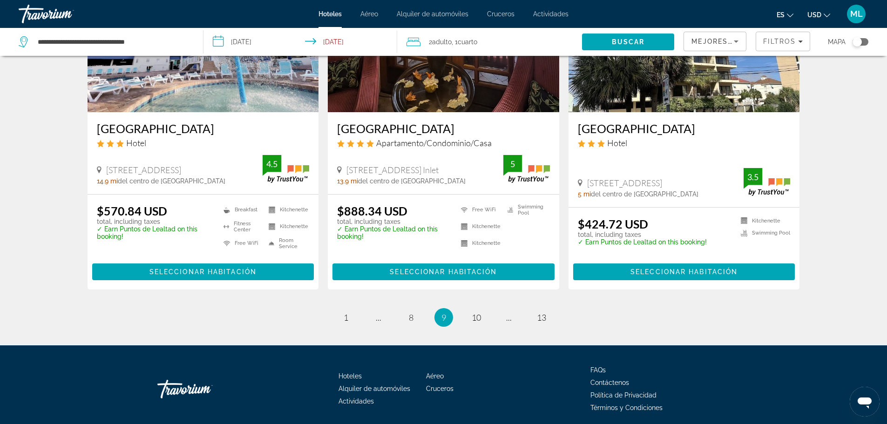
click at [689, 288] on div "$424.72 USD total, including taxes ✓ Earn Puntos de Lealtad on this booking! Ki…" at bounding box center [683, 249] width 231 height 82
click at [474, 317] on span "10" at bounding box center [476, 317] width 9 height 10
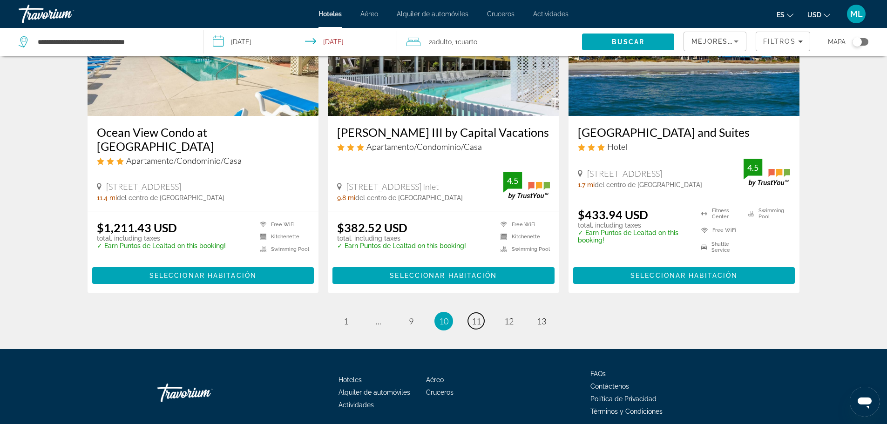
scroll to position [1196, 0]
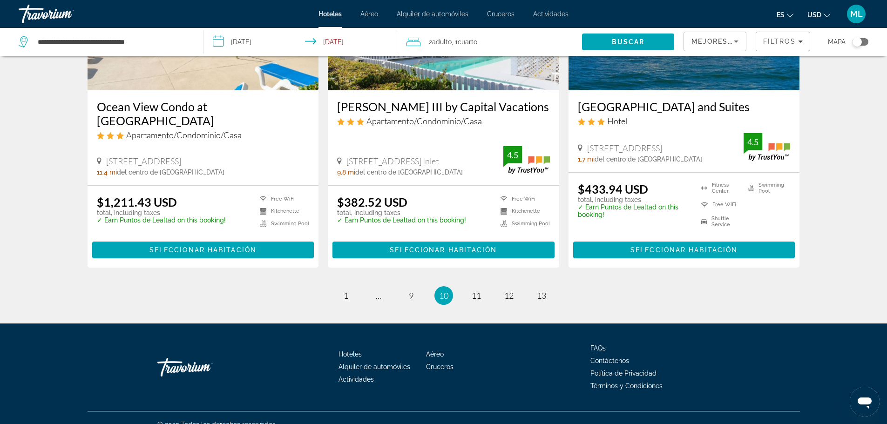
click at [761, 254] on div "$433.94 USD total, including taxes ✓ Earn Puntos de Lealtad on this booking! [G…" at bounding box center [683, 220] width 231 height 95
click at [474, 290] on span "11" at bounding box center [476, 295] width 9 height 10
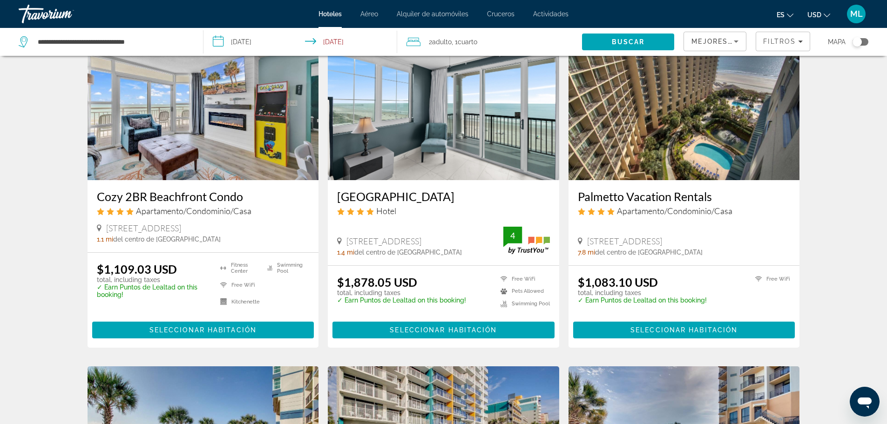
scroll to position [354, 0]
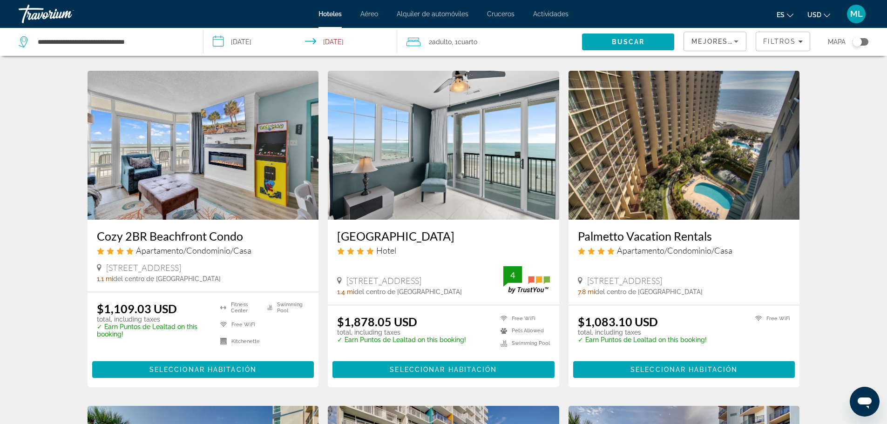
click at [503, 176] on img "Main content" at bounding box center [443, 145] width 231 height 149
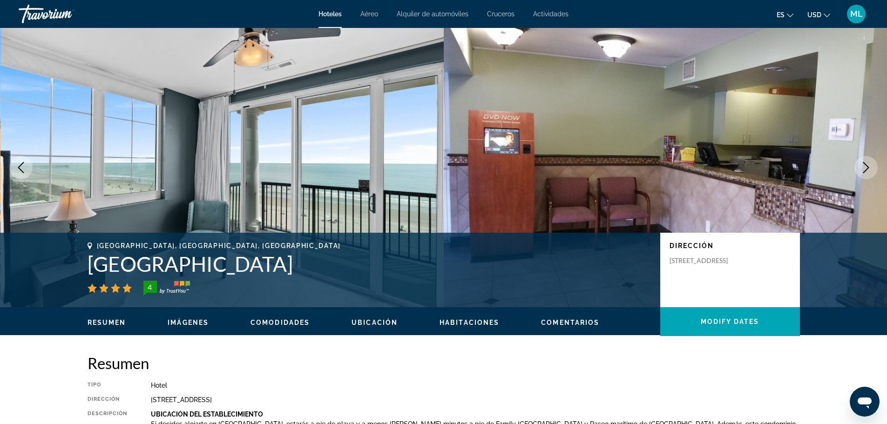
click at [864, 164] on icon "Next image" at bounding box center [866, 167] width 6 height 11
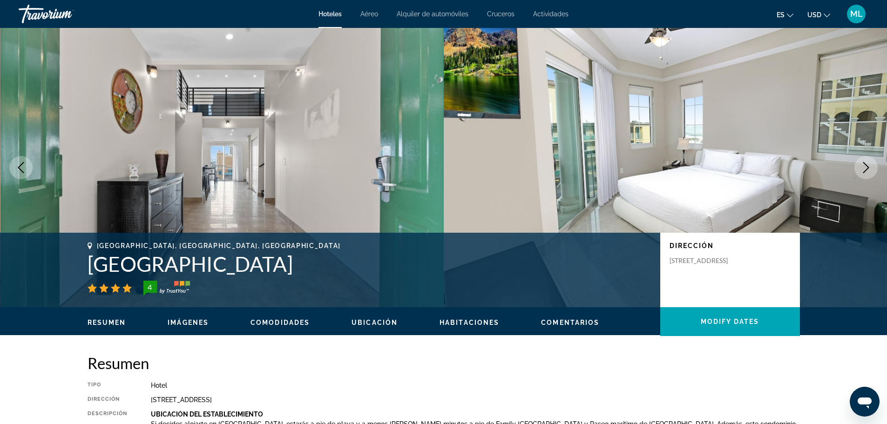
click at [23, 164] on icon "Previous image" at bounding box center [20, 167] width 11 height 11
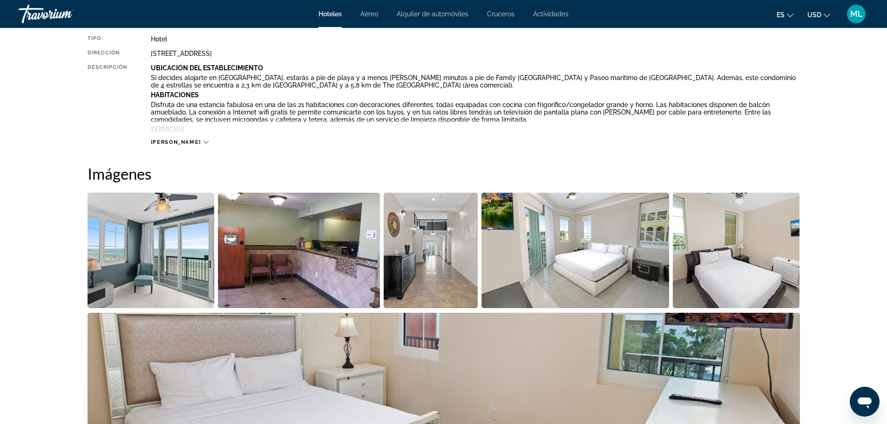
scroll to position [317, 0]
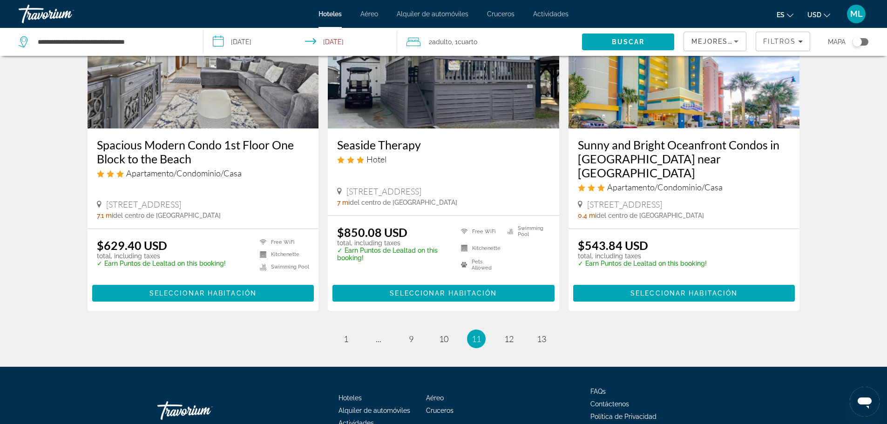
scroll to position [1159, 0]
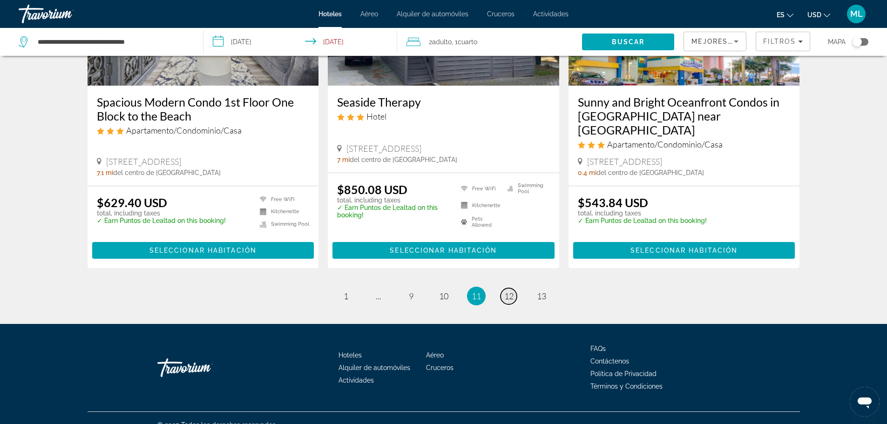
click at [510, 291] on span "12" at bounding box center [508, 296] width 9 height 10
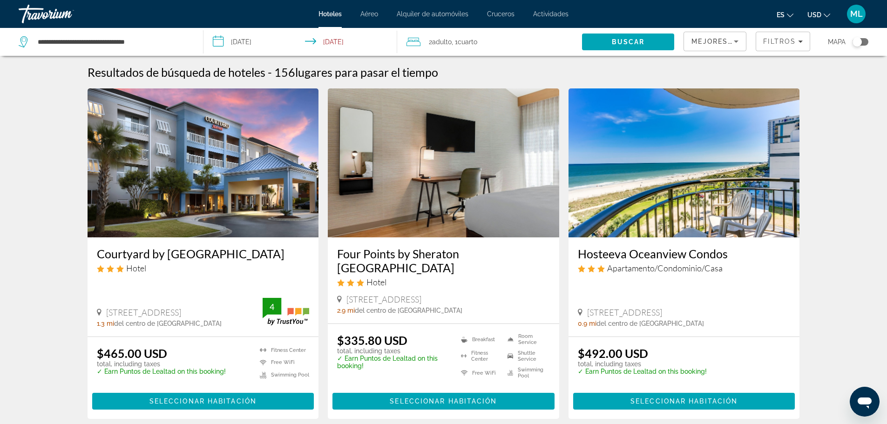
click at [510, 280] on div "Four Points by Sheraton [GEOGRAPHIC_DATA] Hotel" at bounding box center [443, 270] width 213 height 47
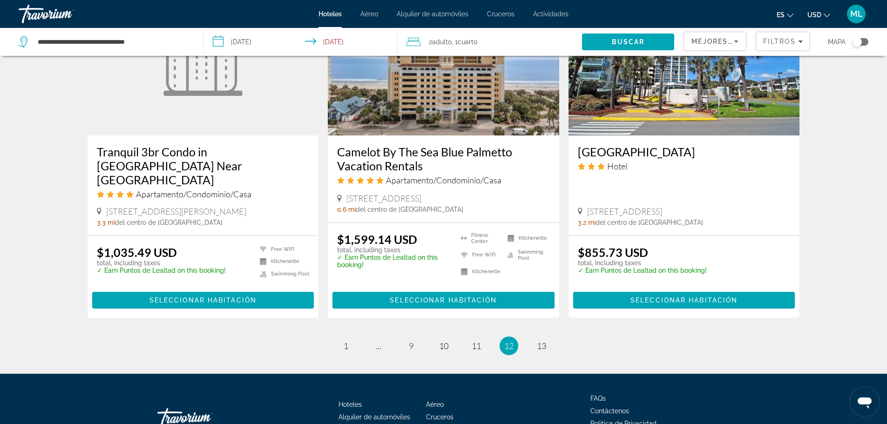
scroll to position [1173, 0]
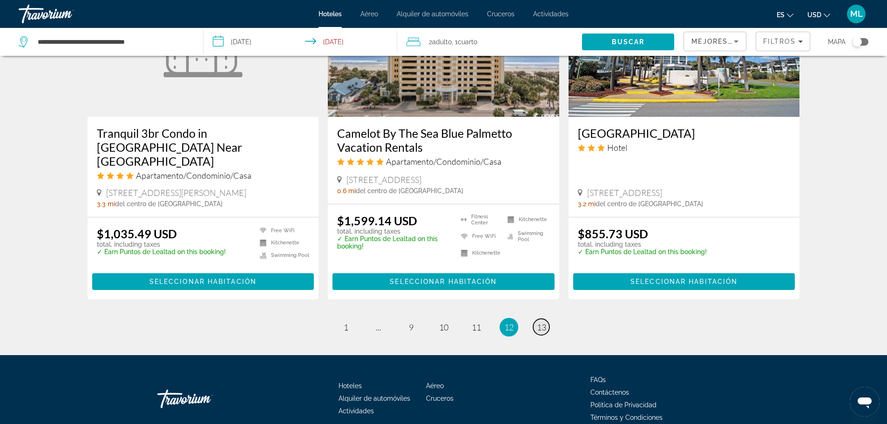
click at [543, 322] on span "13" at bounding box center [541, 327] width 9 height 10
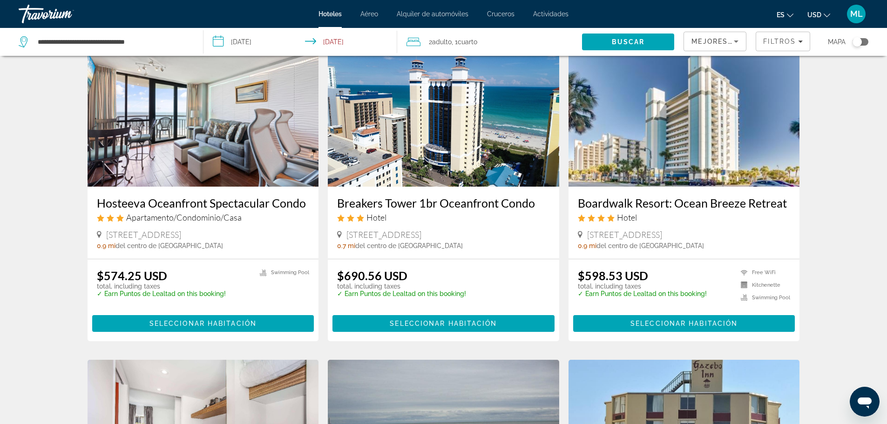
scroll to position [746, 0]
